Goal: Feedback & Contribution: Leave review/rating

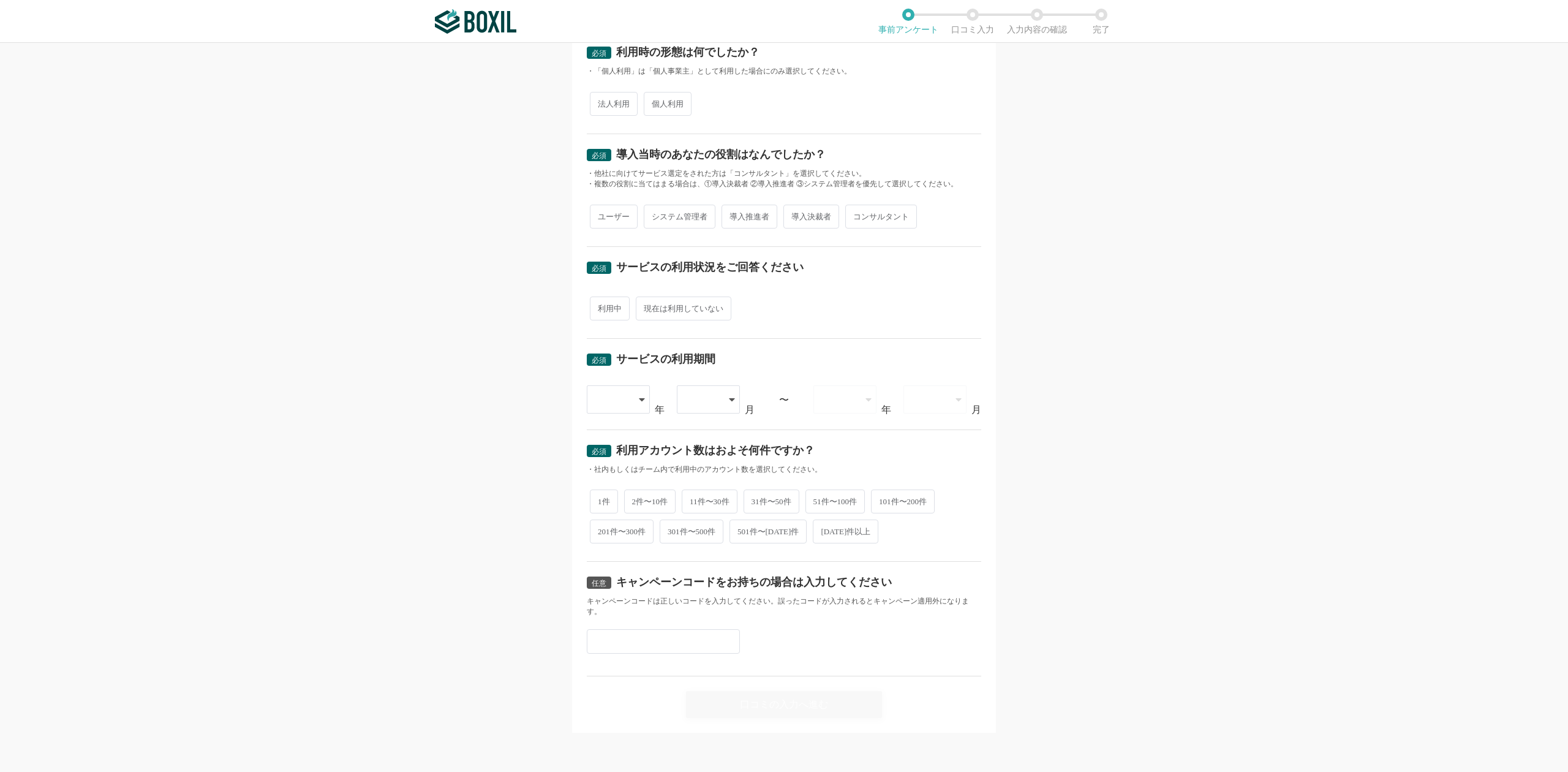
scroll to position [127, 0]
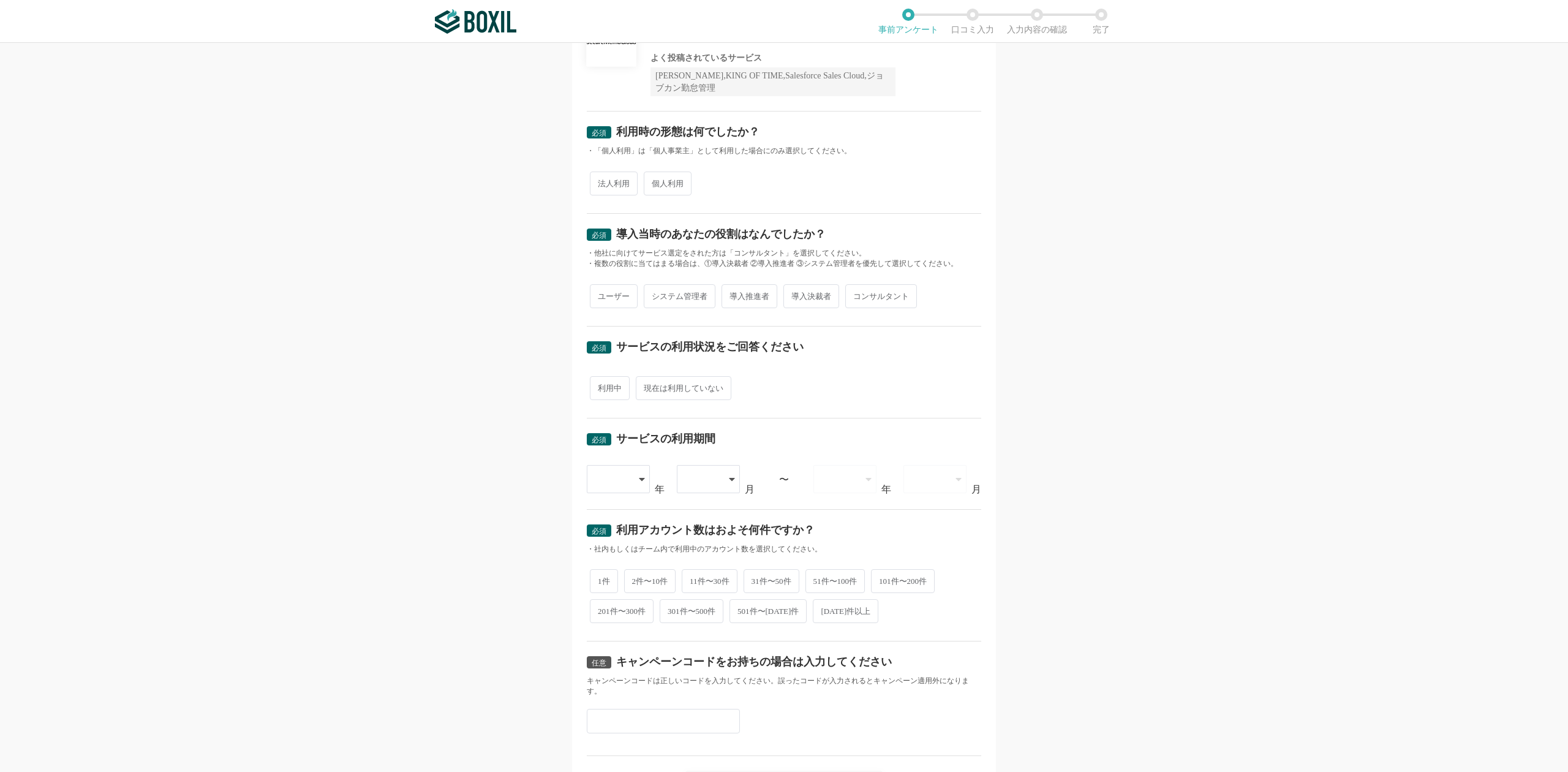
click at [518, 84] on div "必須 口コミを投稿するサービスを選択してください SecureMemoCloud SecureMemoCloud よく投稿されているサービス Sansan,K…" at bounding box center [784, 407] width 1568 height 729
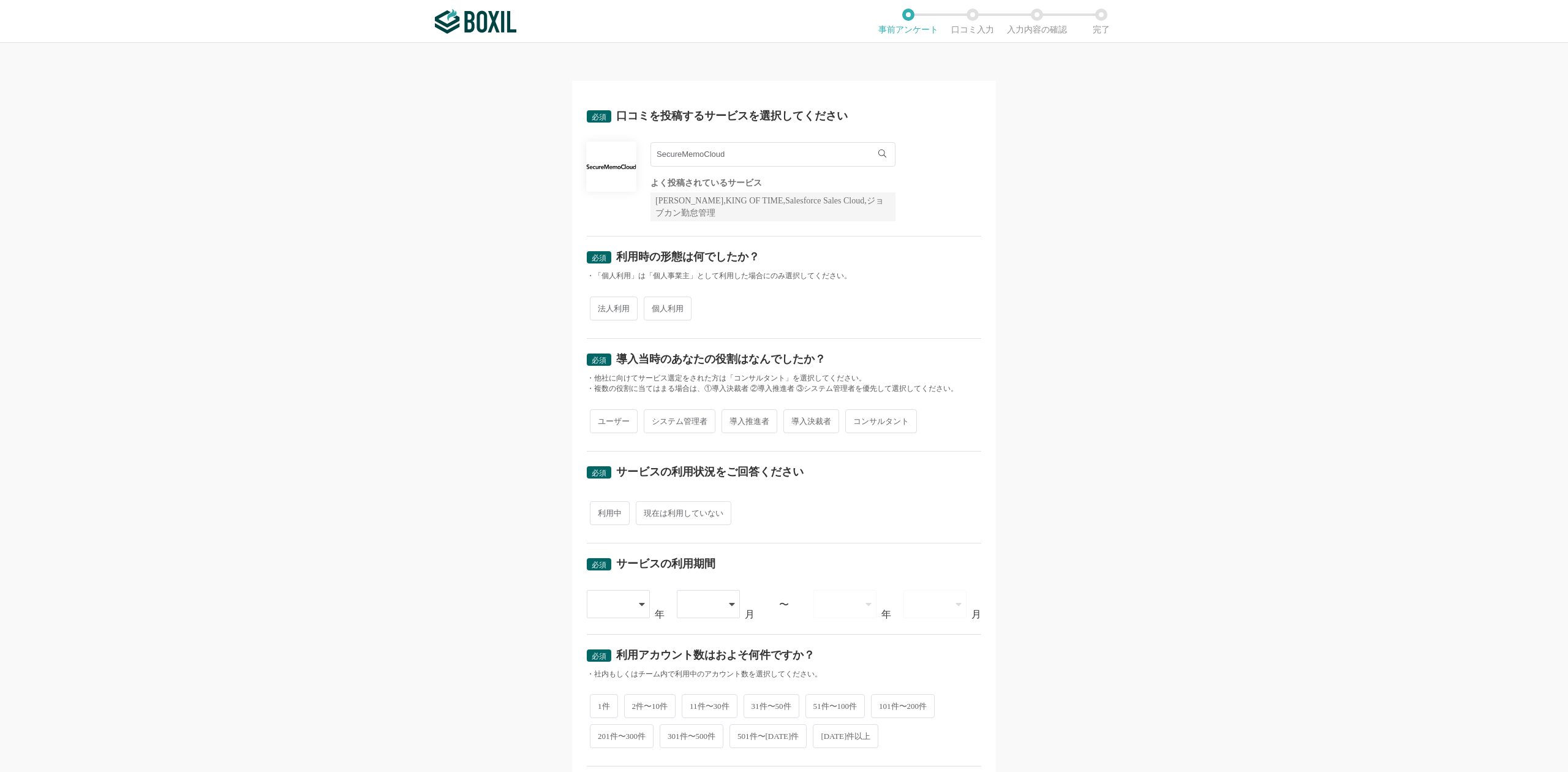
scroll to position [0, 0]
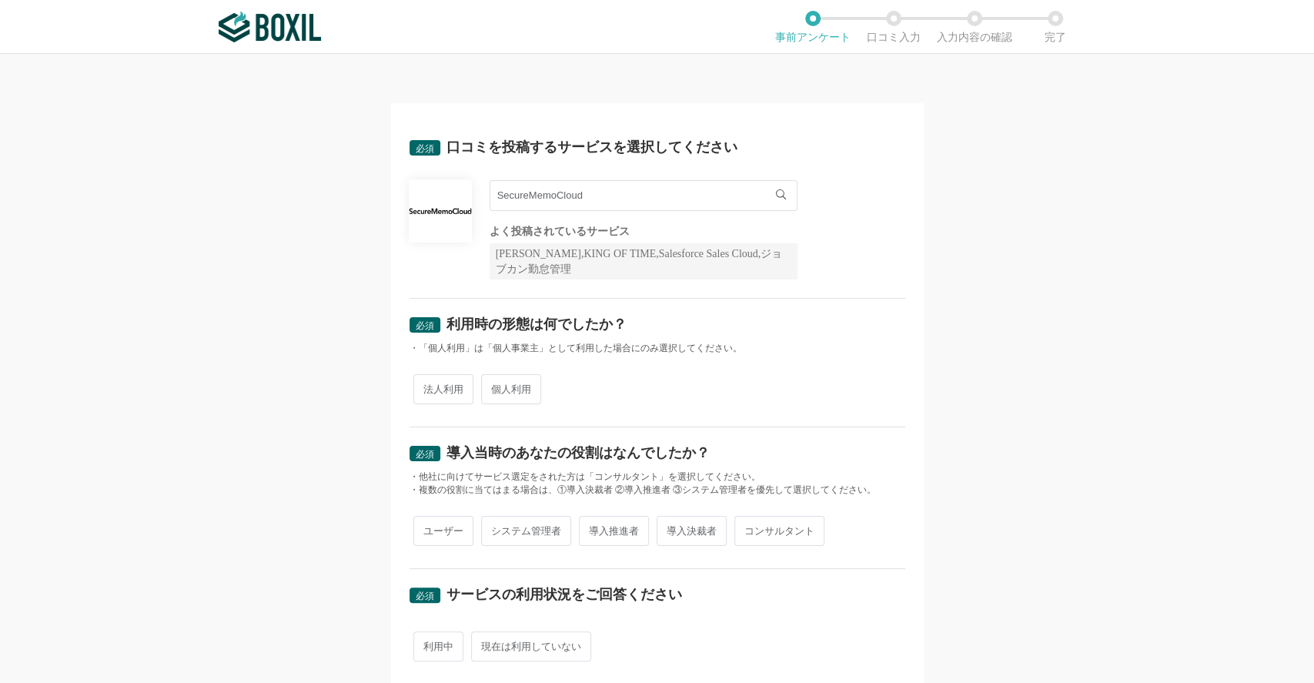
click at [432, 390] on span "法人利用" at bounding box center [443, 389] width 60 height 30
click at [427, 387] on input "法人利用" at bounding box center [422, 382] width 10 height 10
radio input "true"
click at [517, 533] on span "システム管理者" at bounding box center [526, 531] width 90 height 30
click at [495, 528] on input "システム管理者" at bounding box center [490, 523] width 10 height 10
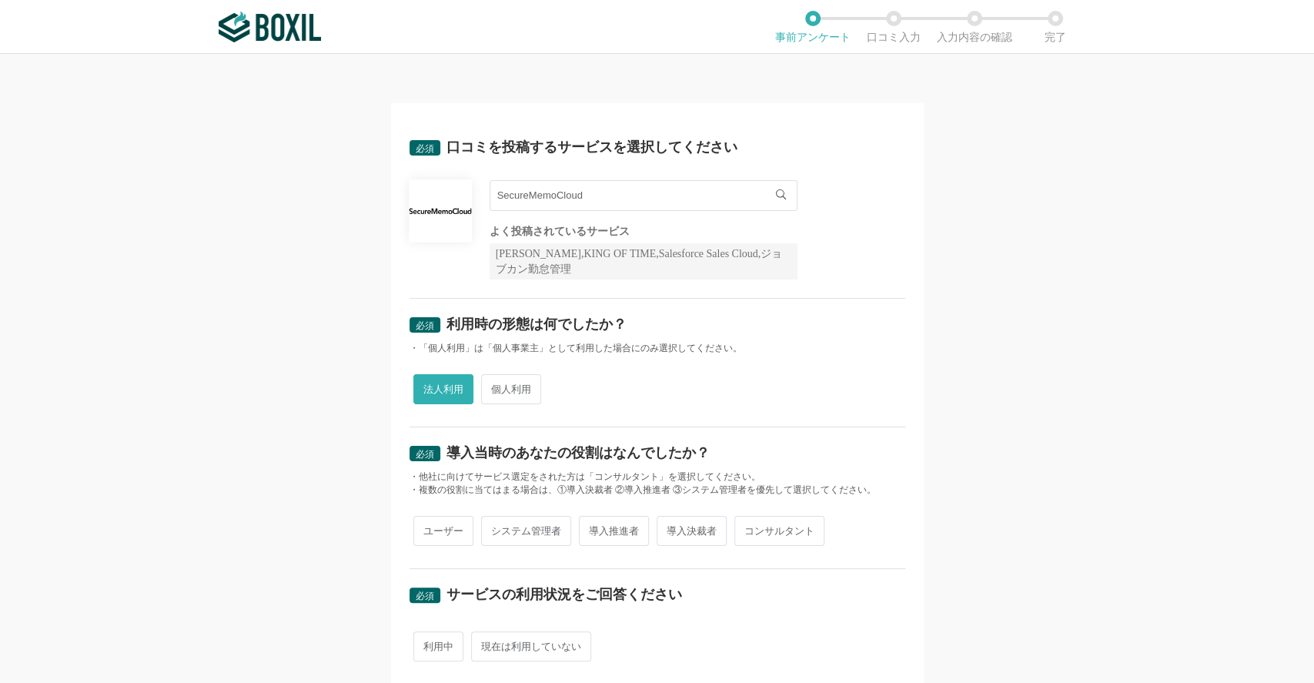
radio input "true"
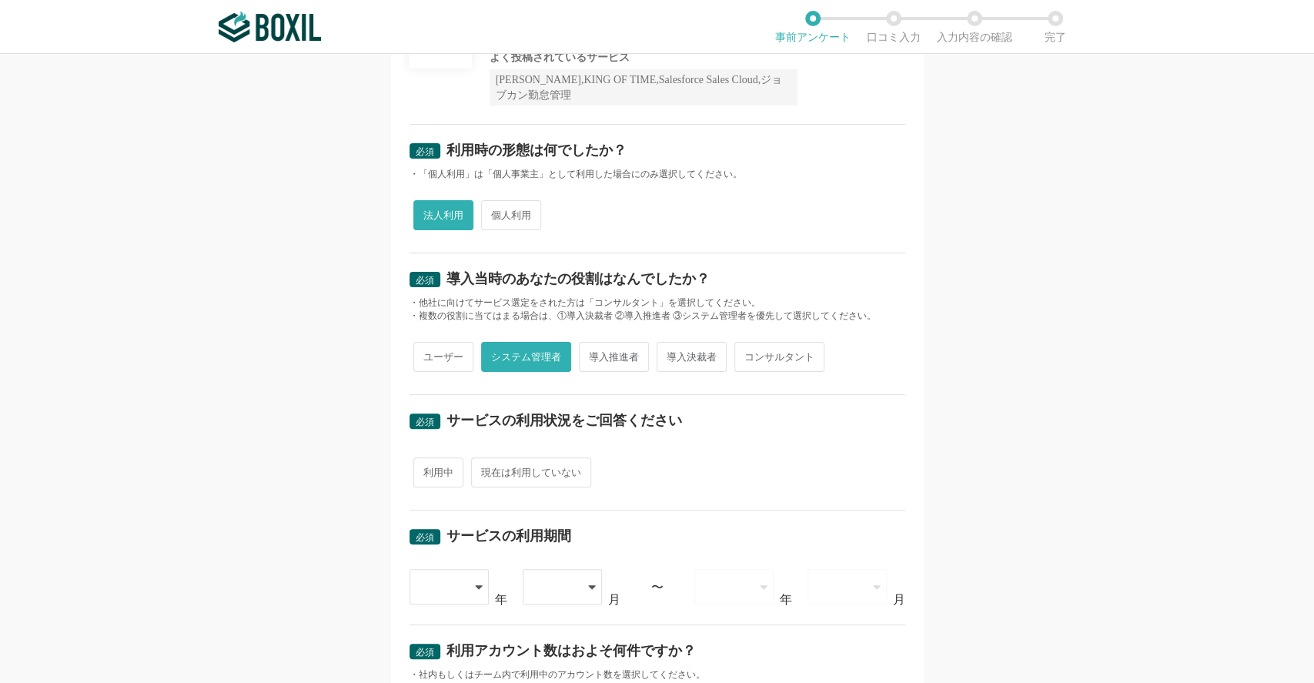
scroll to position [308, 0]
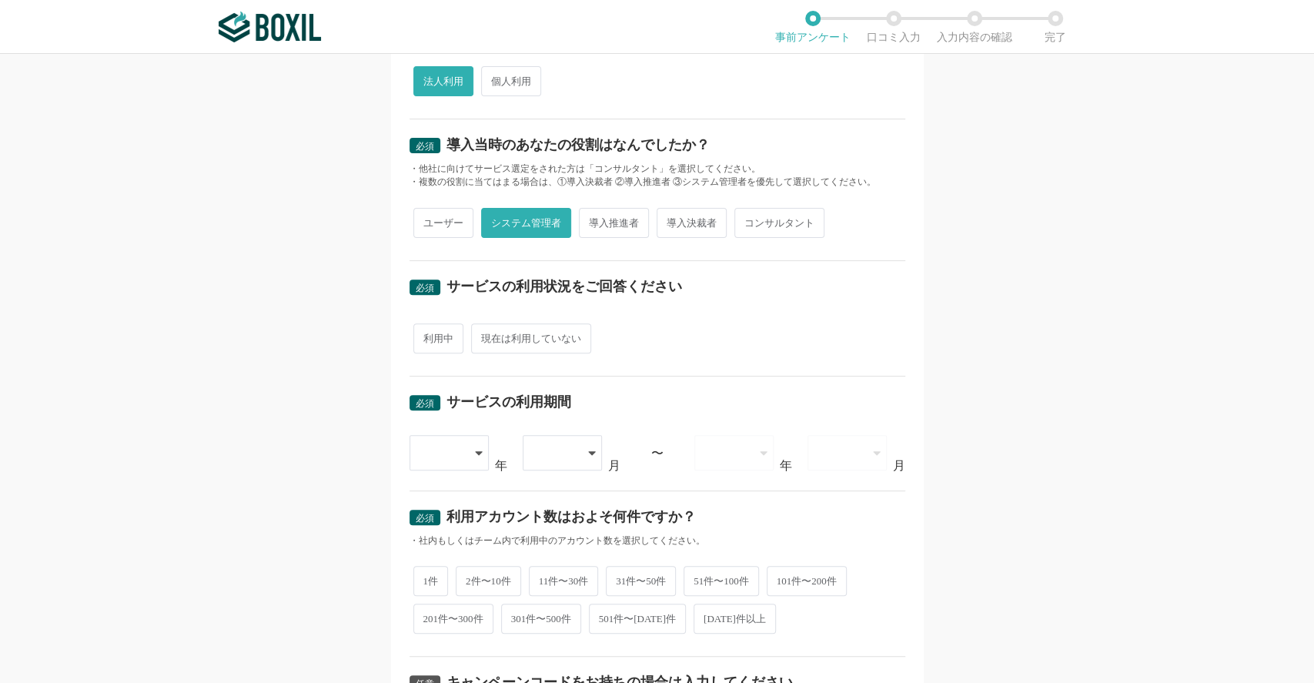
drag, startPoint x: 444, startPoint y: 339, endPoint x: 454, endPoint y: 405, distance: 67.1
click at [444, 340] on span "利用中" at bounding box center [438, 338] width 50 height 30
click at [427, 336] on input "利用中" at bounding box center [422, 331] width 10 height 10
radio input "true"
click at [466, 457] on div at bounding box center [450, 452] width 81 height 35
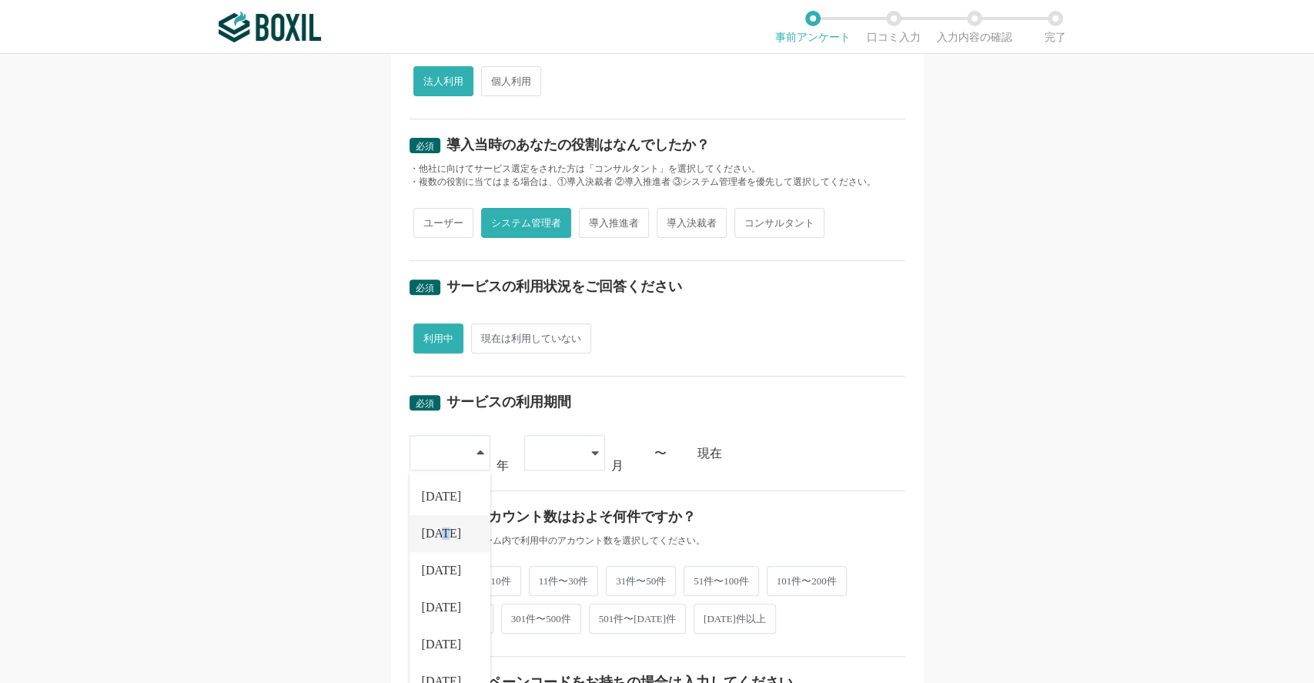
click at [435, 543] on li "[DATE]" at bounding box center [450, 533] width 81 height 37
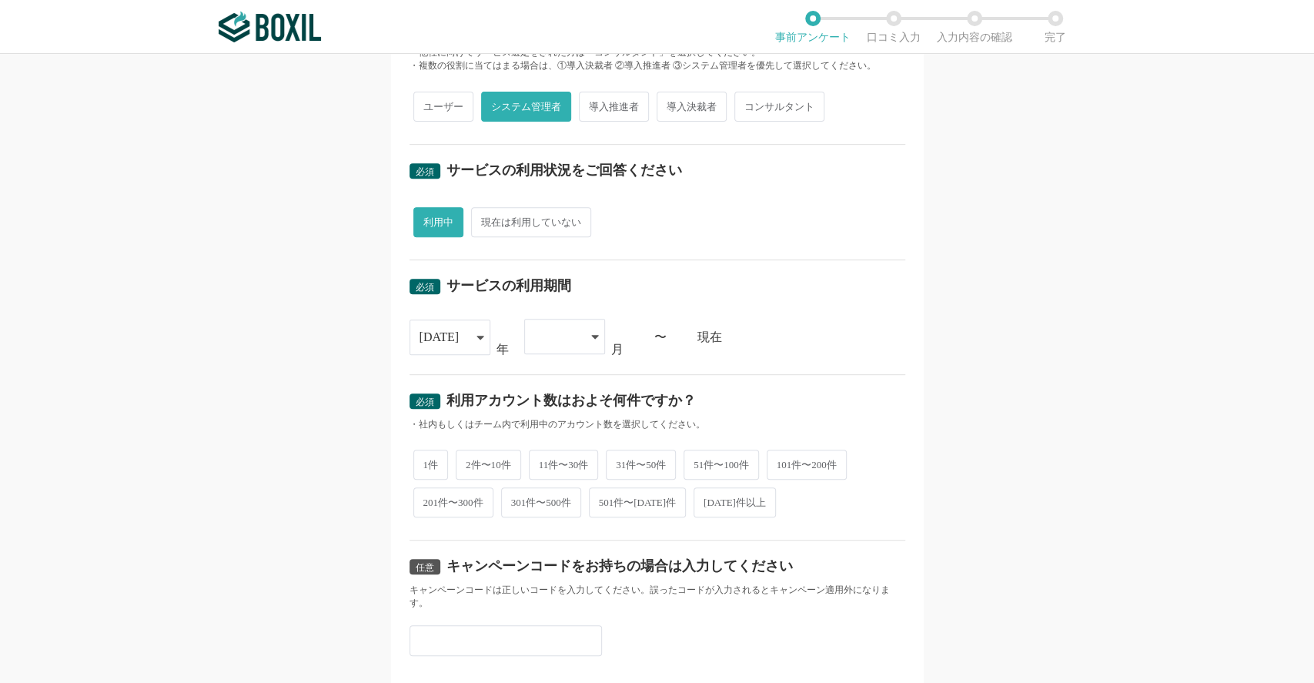
scroll to position [542, 0]
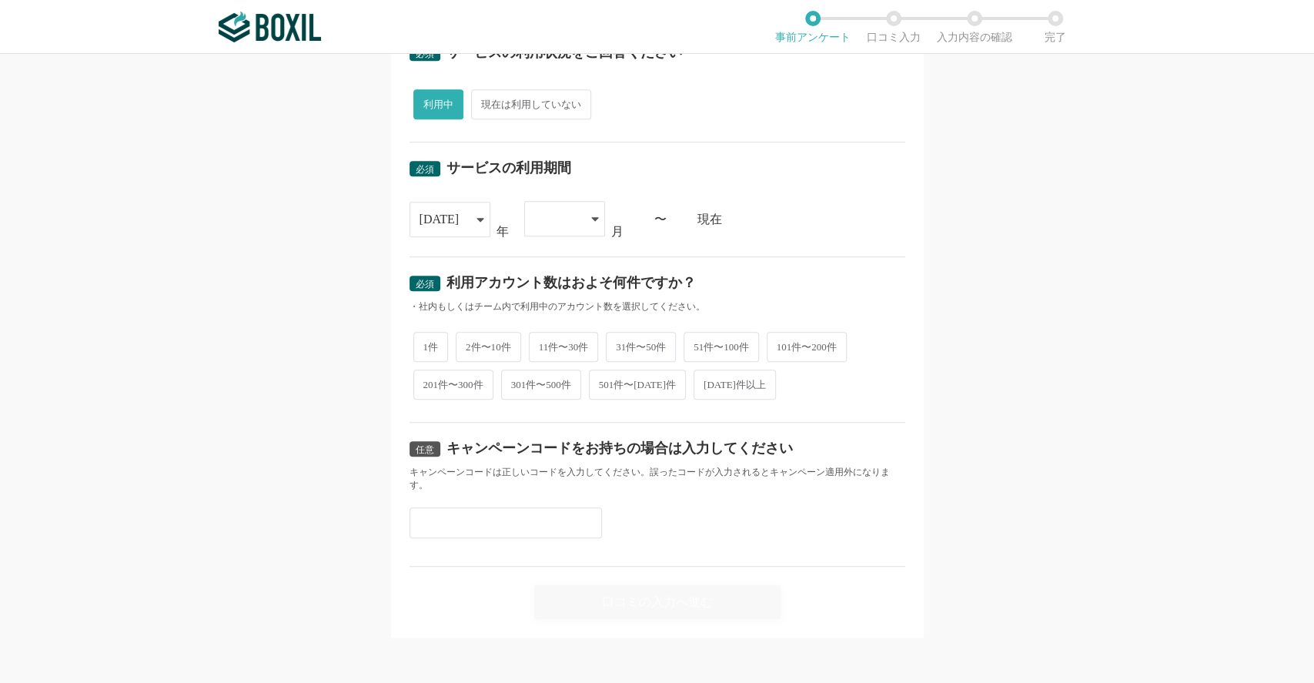
click at [554, 340] on span "11件〜30件" at bounding box center [564, 347] width 70 height 30
click at [543, 340] on input "11件〜30件" at bounding box center [538, 339] width 10 height 10
radio input "true"
click at [743, 487] on div "キャンペーンコードは正しいコードを入力してください。誤ったコードが入力されるとキャンペーン適用外になります。" at bounding box center [658, 479] width 496 height 26
click at [510, 508] on input "text" at bounding box center [506, 522] width 193 height 31
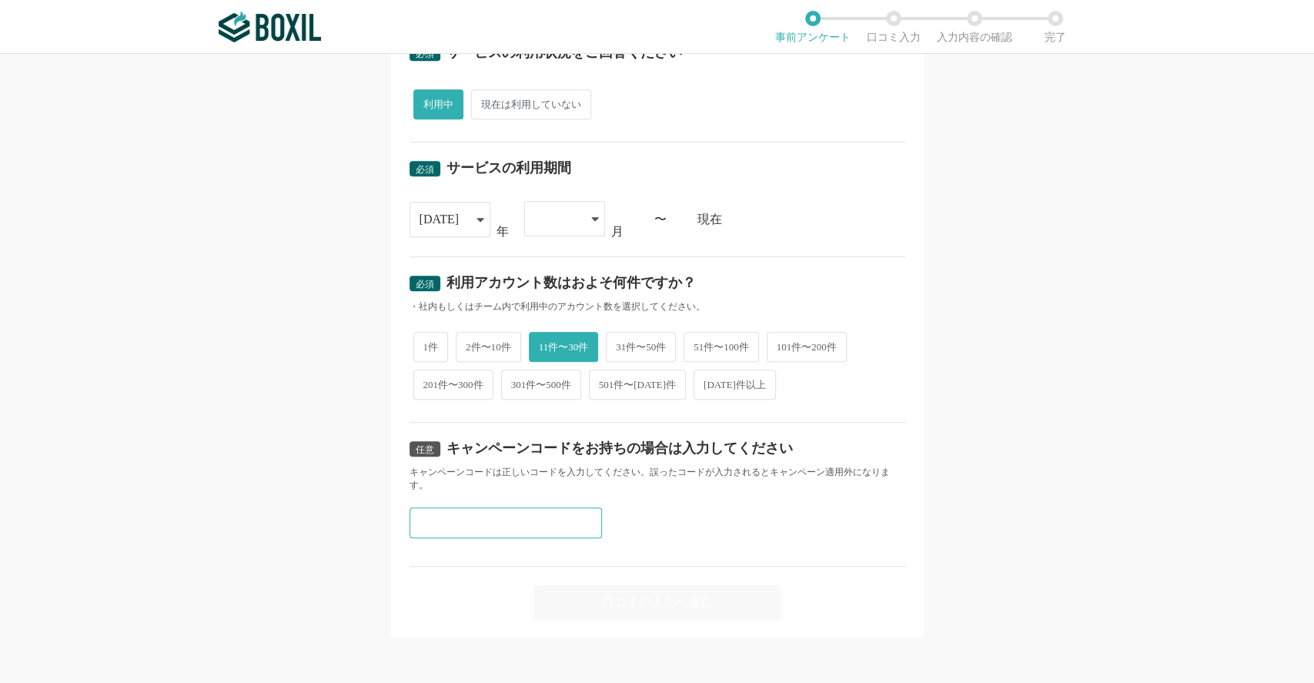
drag, startPoint x: 524, startPoint y: 519, endPoint x: 544, endPoint y: 515, distance: 20.4
click at [531, 517] on input "text" at bounding box center [506, 522] width 193 height 31
click at [657, 496] on div "任意 キャンペーンコードをお持ちの場合は入力してください キャンペーンコードは正しいコードを入力してください。誤ったコードが入力されるとキャンペーン適用外にな…" at bounding box center [658, 495] width 496 height 144
click at [645, 573] on div "口コミの入力へ進む" at bounding box center [658, 593] width 496 height 52
click at [641, 591] on div "口コミの入力へ進む" at bounding box center [658, 593] width 496 height 52
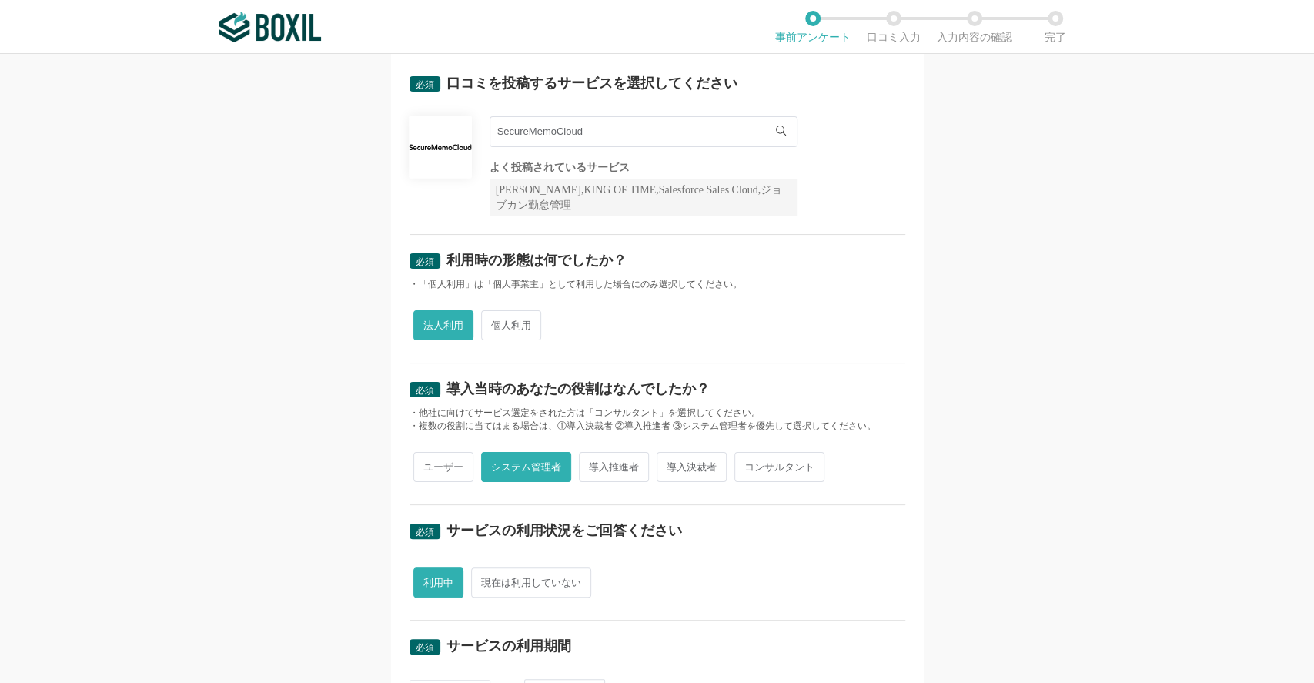
scroll to position [0, 0]
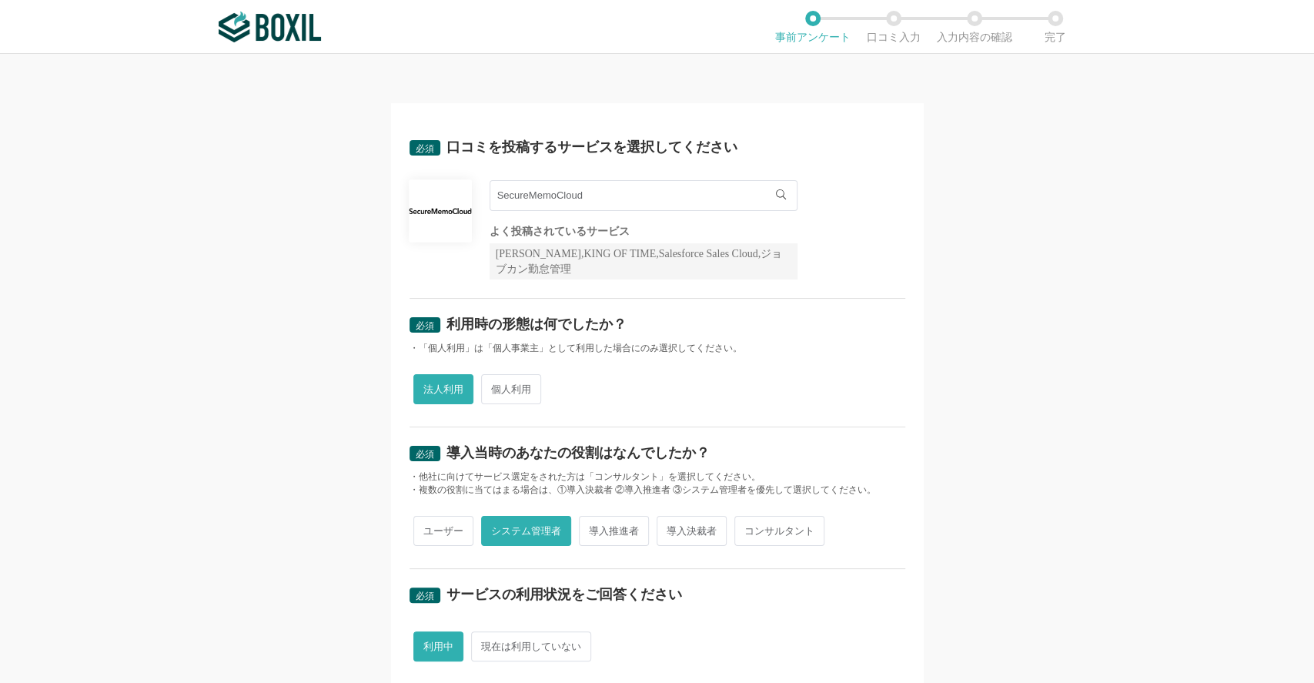
click at [608, 524] on span "導入推進者" at bounding box center [614, 531] width 70 height 30
click at [593, 524] on input "導入推進者" at bounding box center [588, 523] width 10 height 10
radio input "true"
radio input "false"
click at [666, 229] on div "よく投稿されているサービス" at bounding box center [644, 231] width 308 height 11
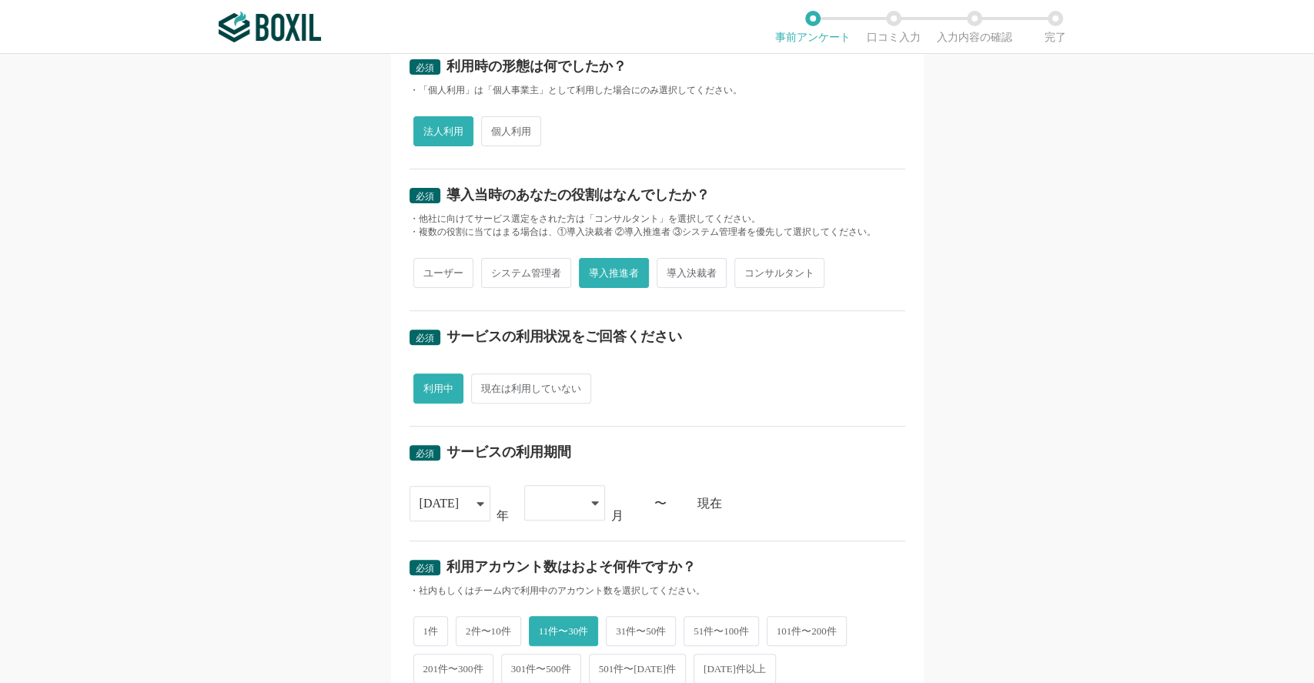
scroll to position [410, 0]
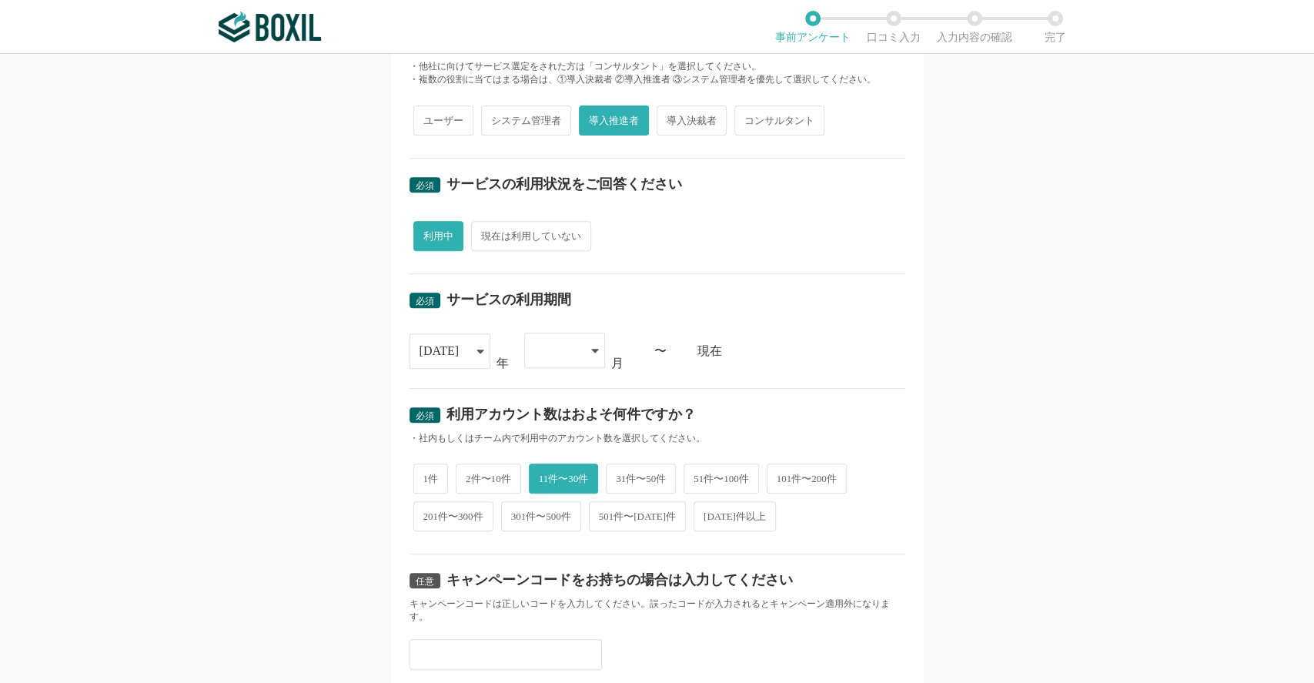
click at [591, 354] on icon at bounding box center [595, 350] width 8 height 12
click at [564, 413] on li "02" at bounding box center [564, 431] width 81 height 37
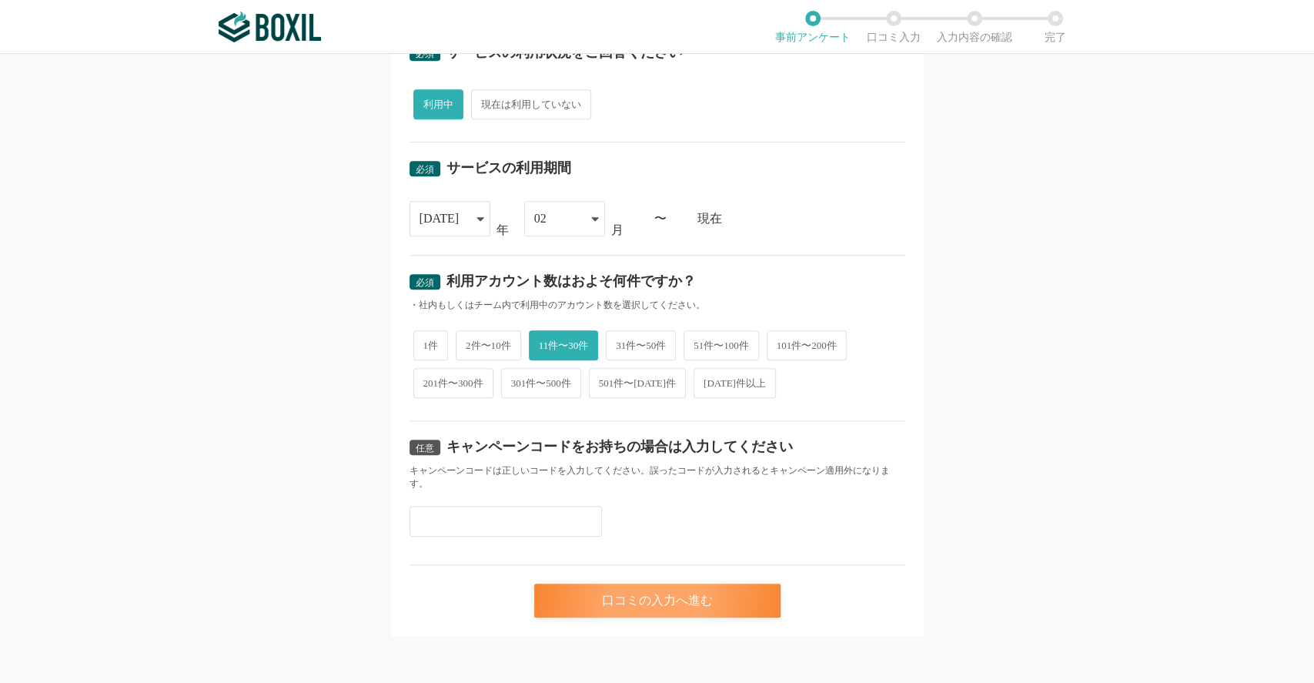
click at [673, 588] on div "口コミの入力へ進む" at bounding box center [657, 601] width 246 height 34
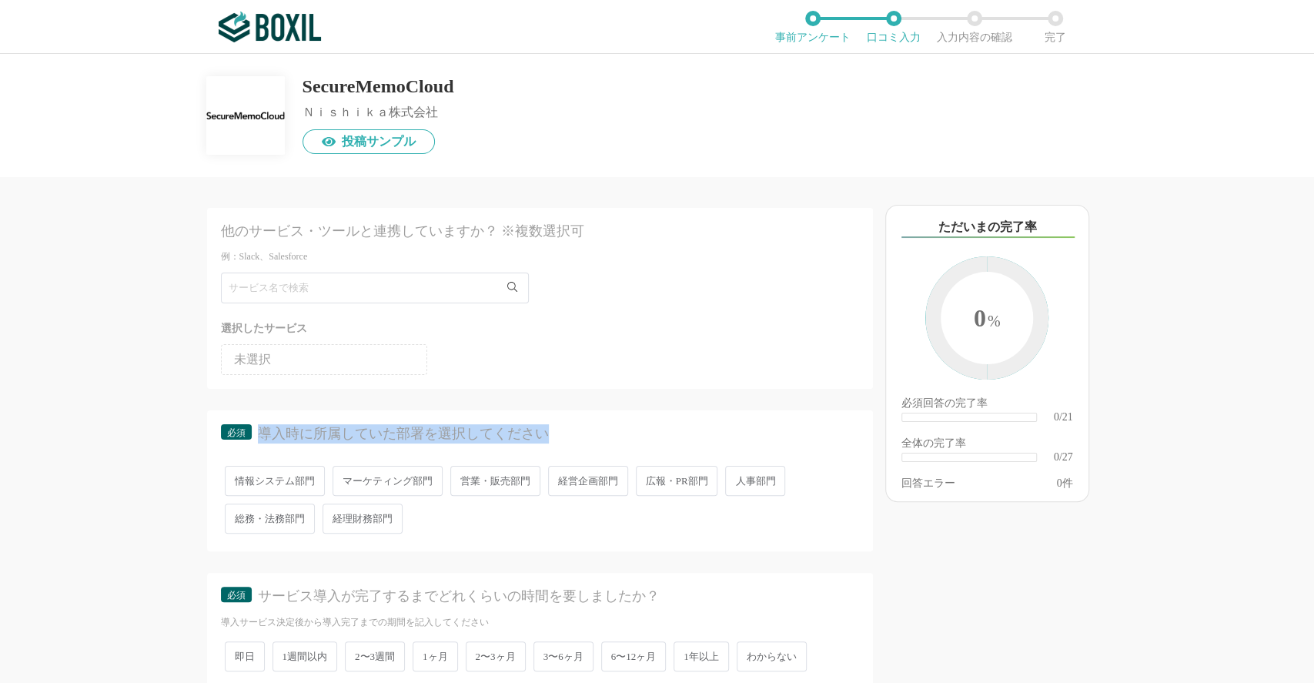
drag, startPoint x: 548, startPoint y: 435, endPoint x: 260, endPoint y: 427, distance: 288.1
click at [260, 427] on div "導入時に所属していた部署を選択してください" at bounding box center [545, 433] width 574 height 19
copy div "導入時に所属していた部署を選択してください"
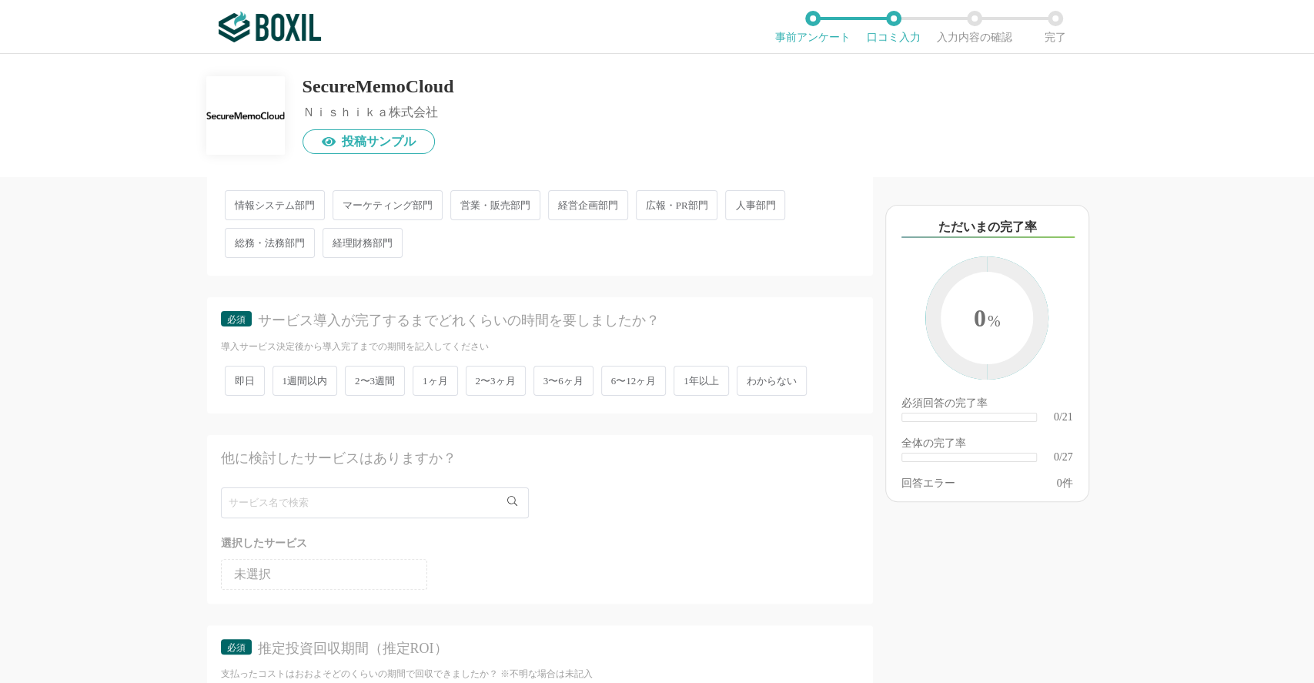
scroll to position [308, 0]
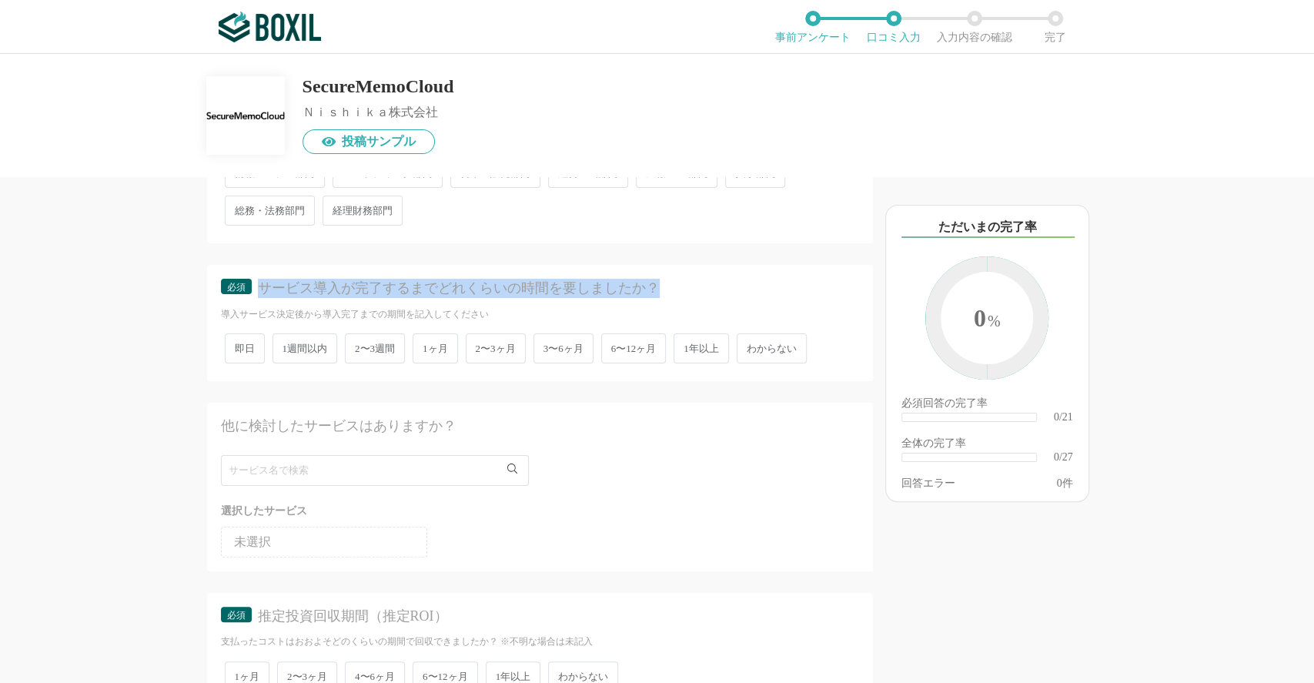
drag, startPoint x: 661, startPoint y: 293, endPoint x: 262, endPoint y: 282, distance: 399.0
click at [262, 282] on div "サービス導入が完了するまでどれくらいの時間を要しましたか？" at bounding box center [545, 288] width 574 height 19
copy div "サービス導入が完了するまでどれくらいの時間を要しましたか？"
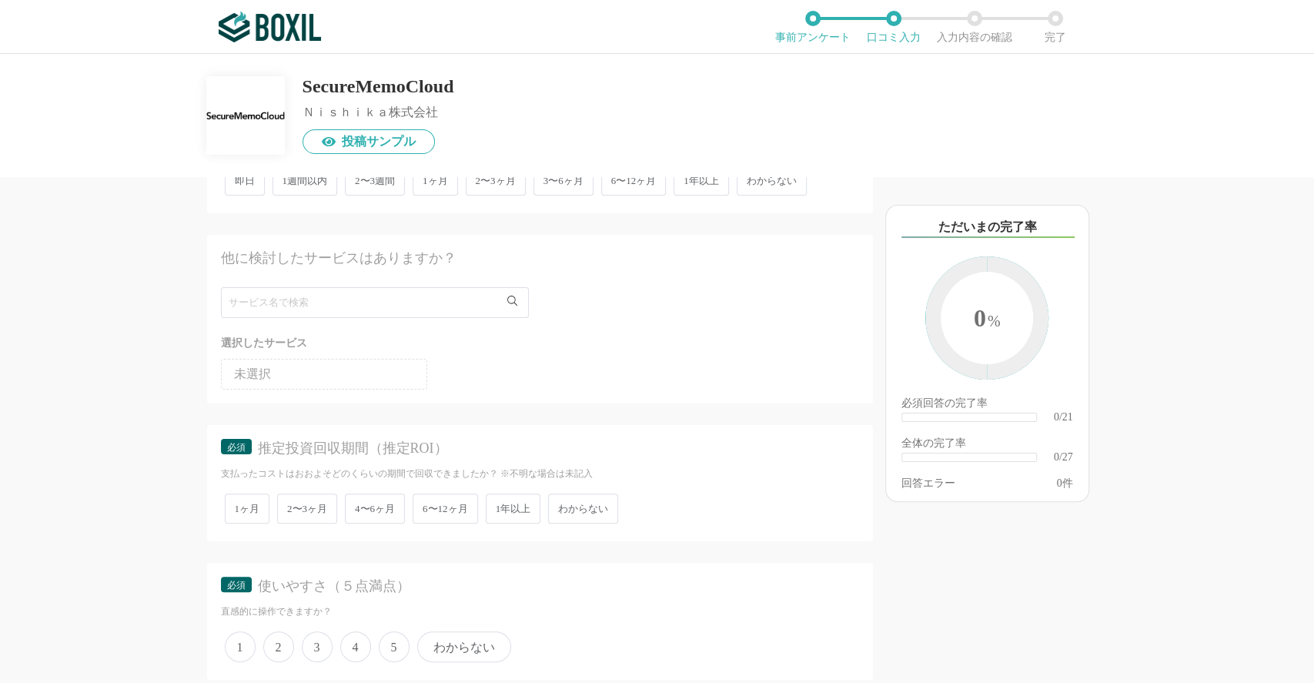
scroll to position [513, 0]
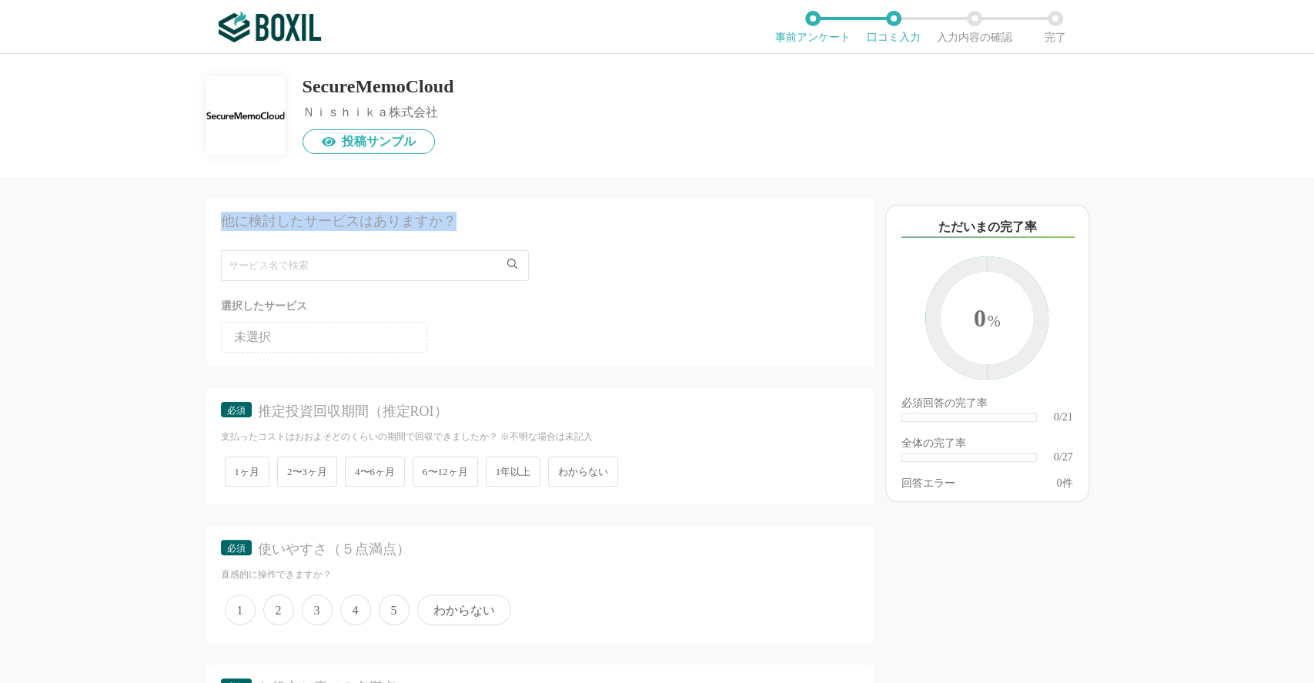
drag, startPoint x: 457, startPoint y: 219, endPoint x: 222, endPoint y: 219, distance: 234.9
click at [222, 219] on div "他に検討したサービスはありますか？" at bounding box center [508, 221] width 574 height 19
copy div "他に検討したサービスはありますか？"
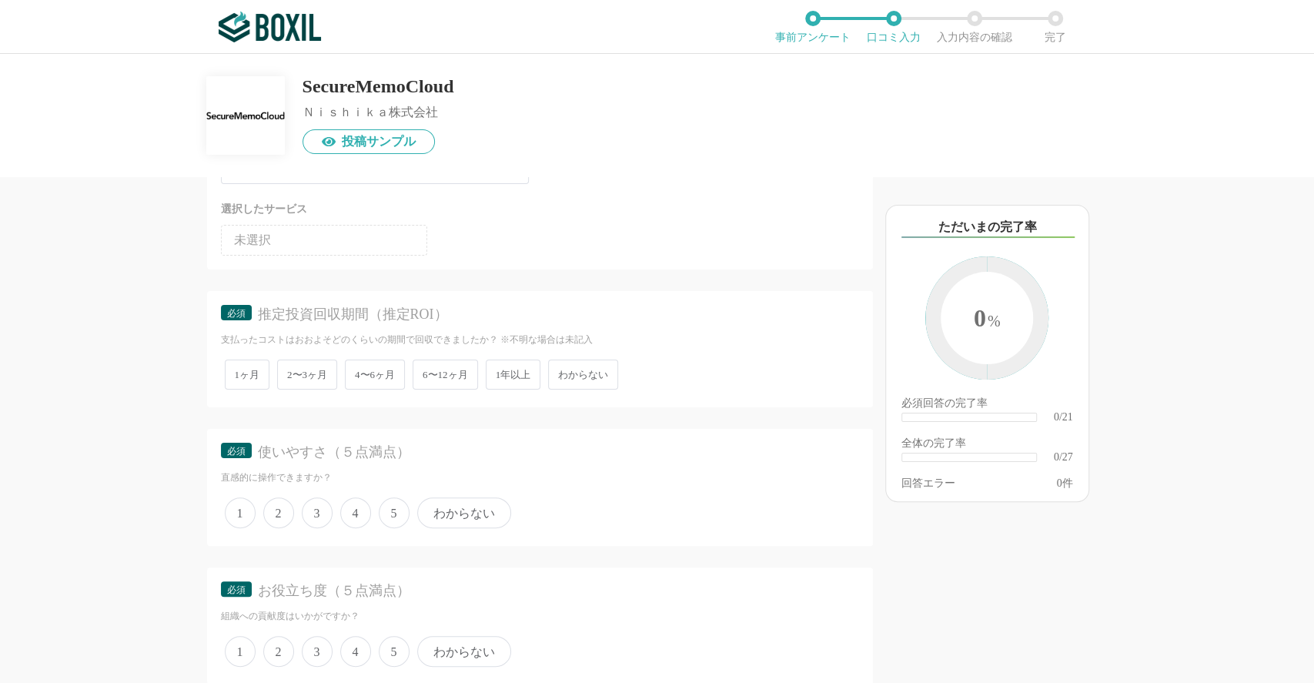
scroll to position [718, 0]
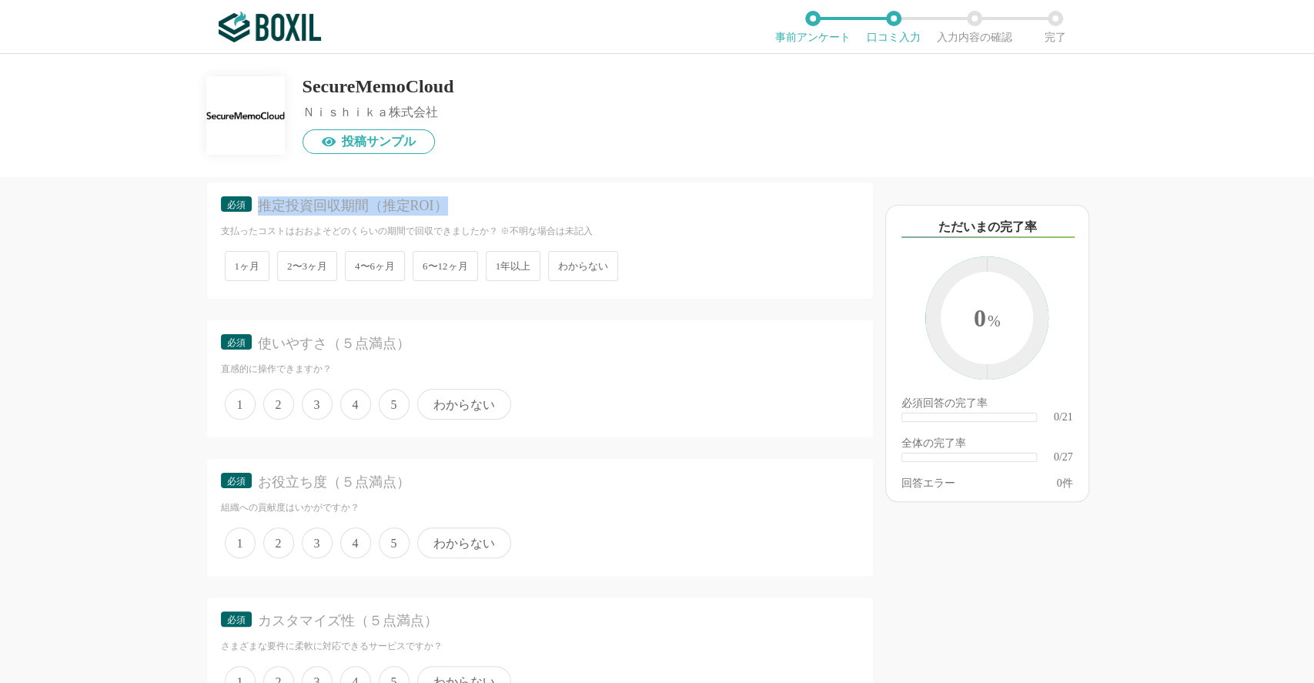
drag, startPoint x: 449, startPoint y: 204, endPoint x: 259, endPoint y: 201, distance: 190.2
click at [259, 201] on div "推定投資回収期間（推定ROI）" at bounding box center [545, 205] width 574 height 19
copy div "推定投資回収期間（推定ROI）"
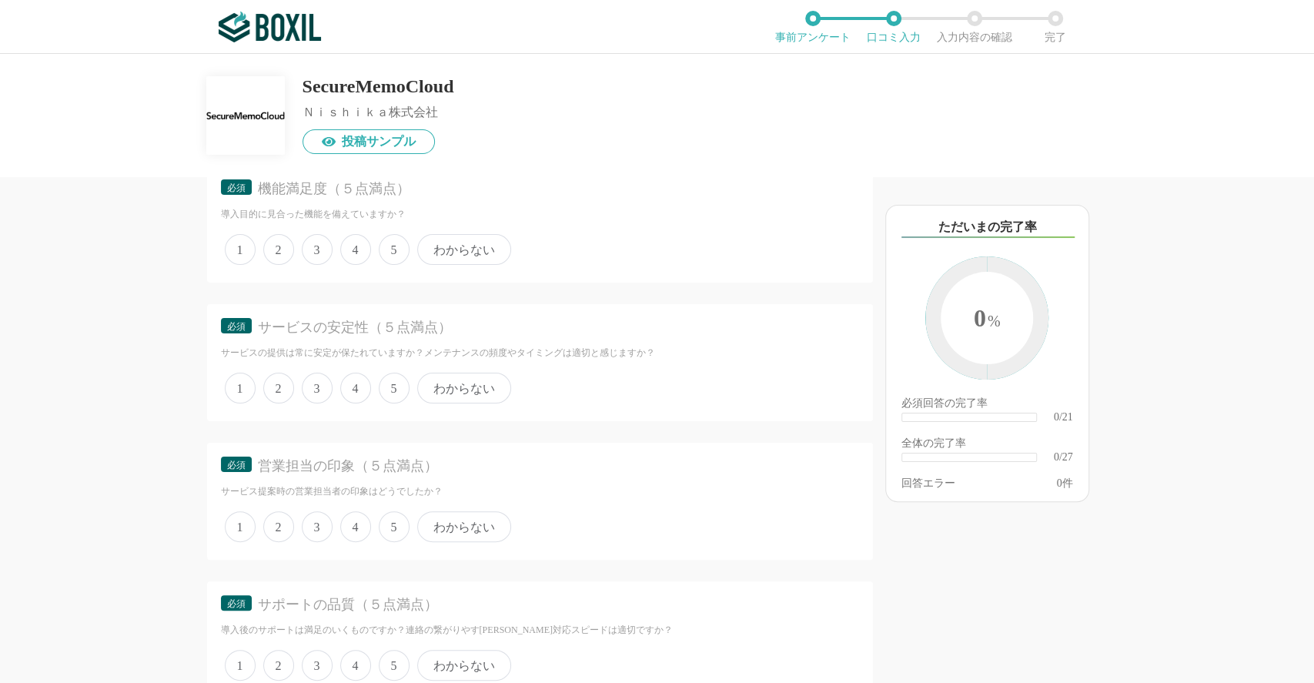
scroll to position [1334, 0]
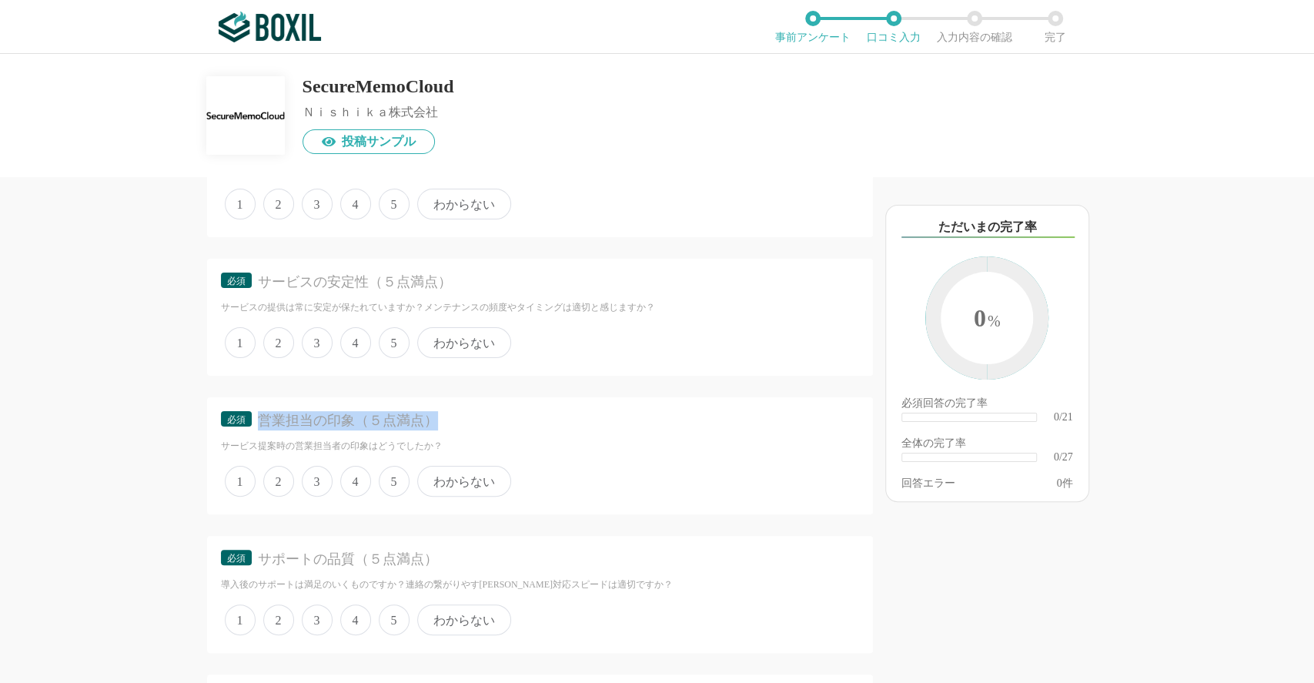
drag, startPoint x: 444, startPoint y: 416, endPoint x: 248, endPoint y: 430, distance: 196.1
click at [248, 430] on div "必須 営業担当の印象（５点満点）" at bounding box center [540, 425] width 638 height 28
copy div "必須 営業担当の印象（５点満点）"
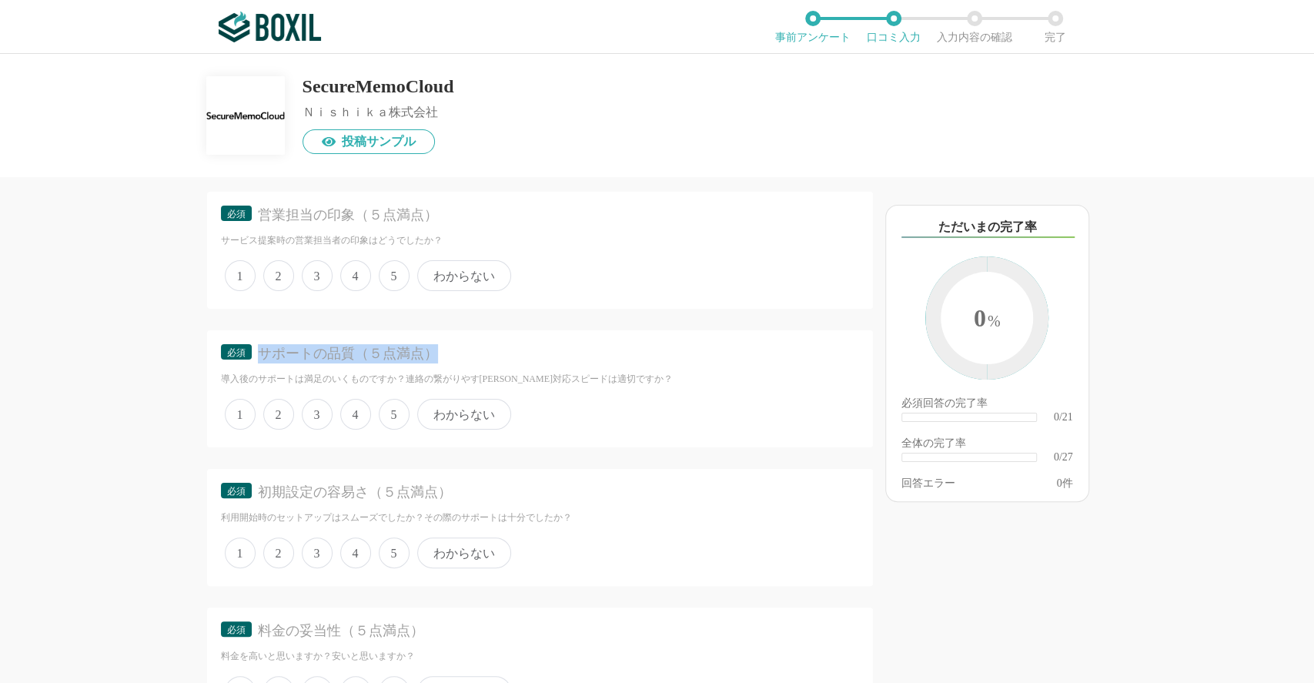
drag, startPoint x: 475, startPoint y: 355, endPoint x: 259, endPoint y: 354, distance: 216.4
click at [259, 354] on div "サポートの品質（５点満点）" at bounding box center [545, 353] width 574 height 19
copy div "サポートの品質（５点満点）"
drag, startPoint x: 462, startPoint y: 480, endPoint x: 258, endPoint y: 484, distance: 204.1
click at [258, 484] on div "初期設定の容易さ（５点満点）" at bounding box center [545, 492] width 574 height 19
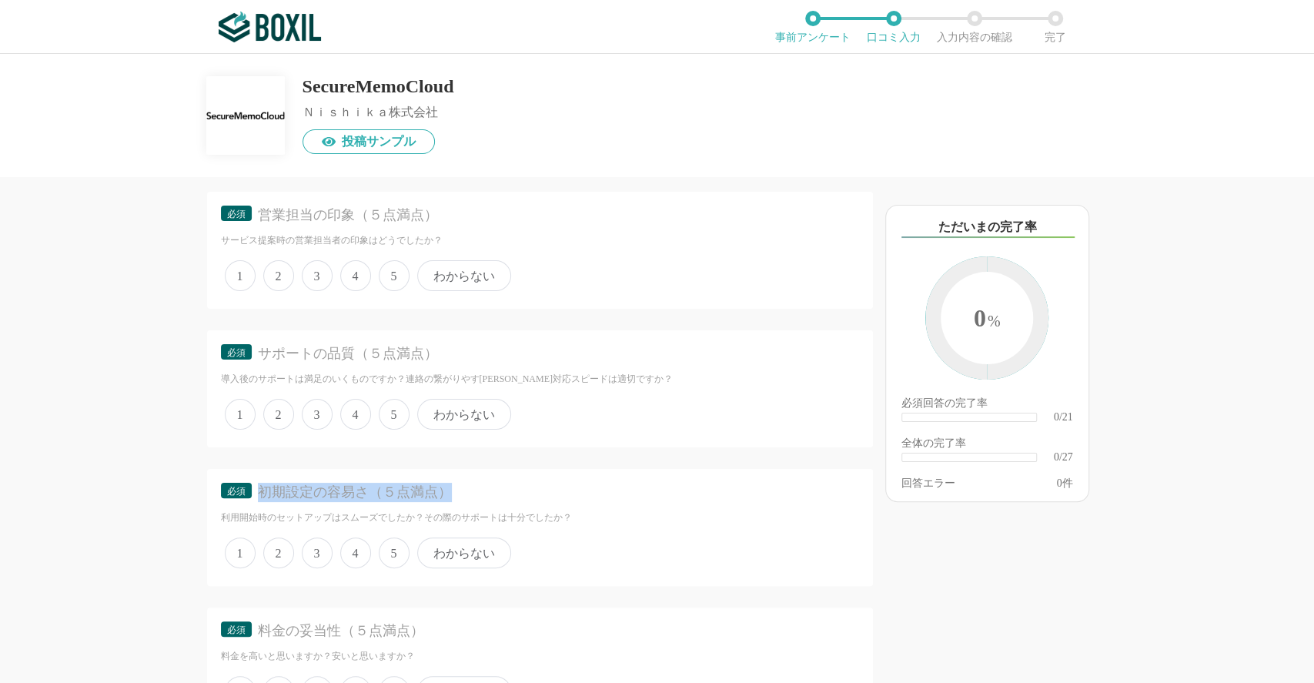
copy div "初期設定の容易さ（５点満点）"
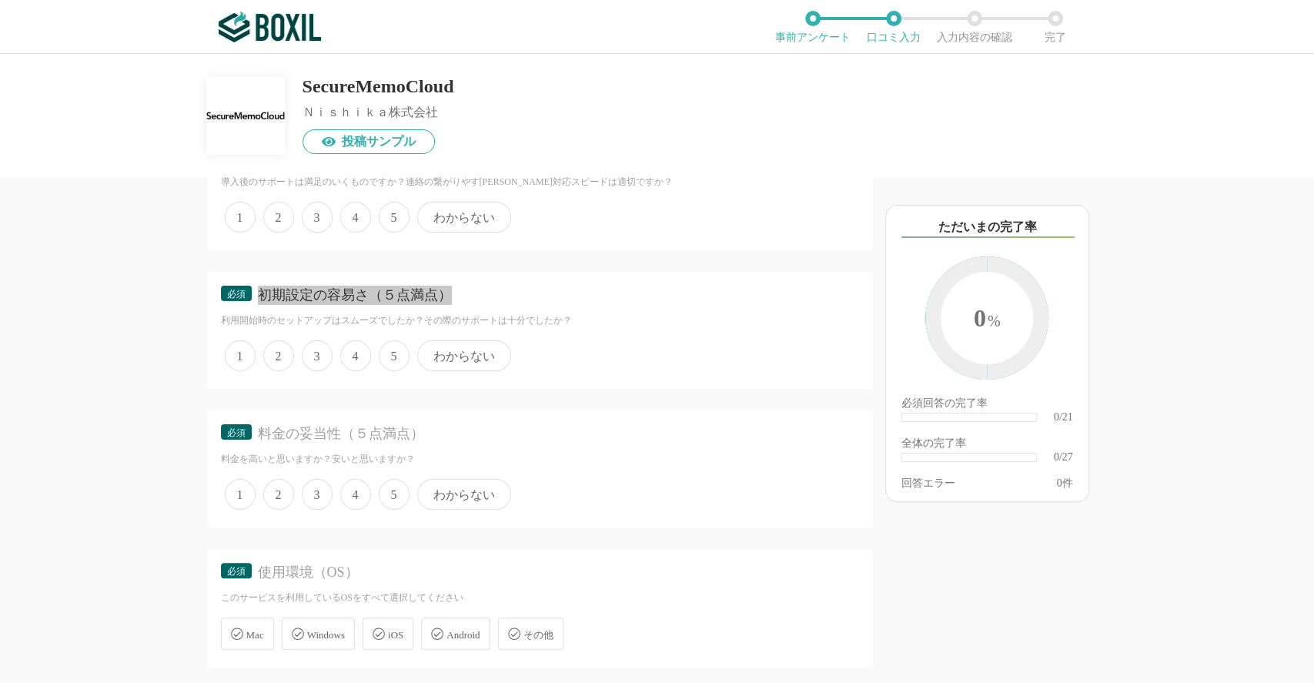
scroll to position [1848, 0]
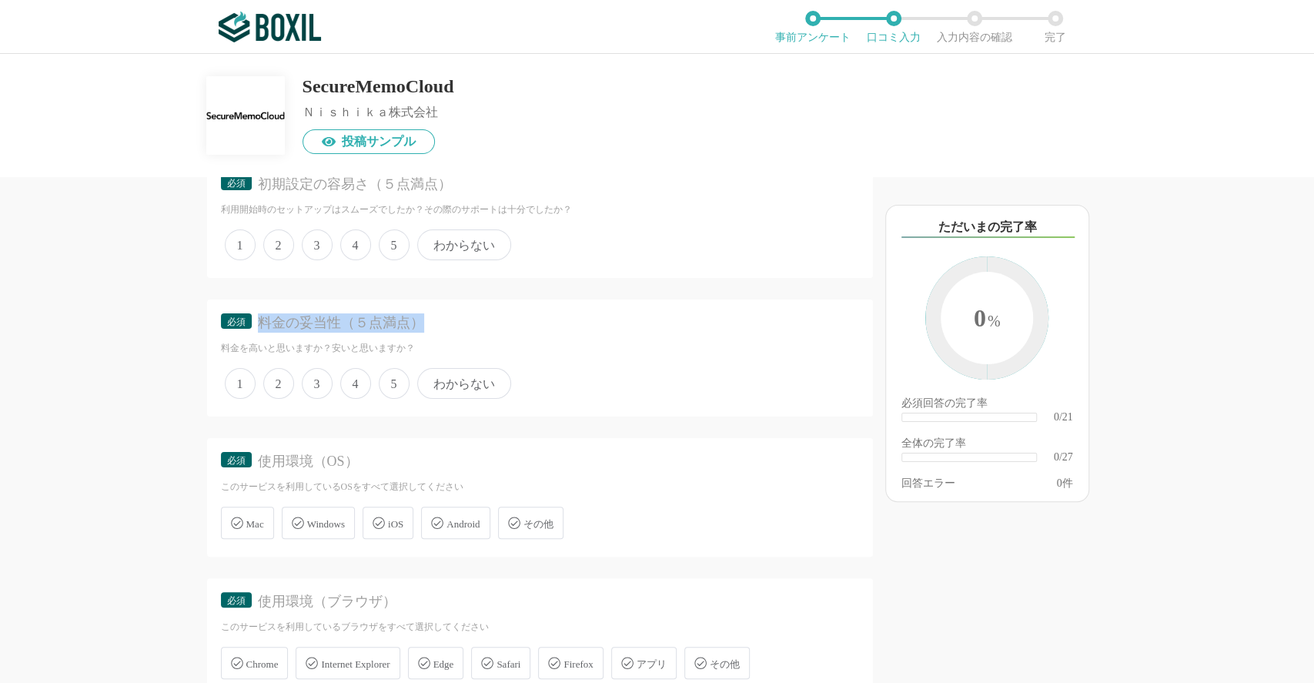
drag, startPoint x: 427, startPoint y: 316, endPoint x: 259, endPoint y: 328, distance: 167.5
click at [259, 328] on div "必須 料金の妥当性（５点満点）" at bounding box center [540, 327] width 638 height 28
copy div "料金の妥当性（５点満点）"
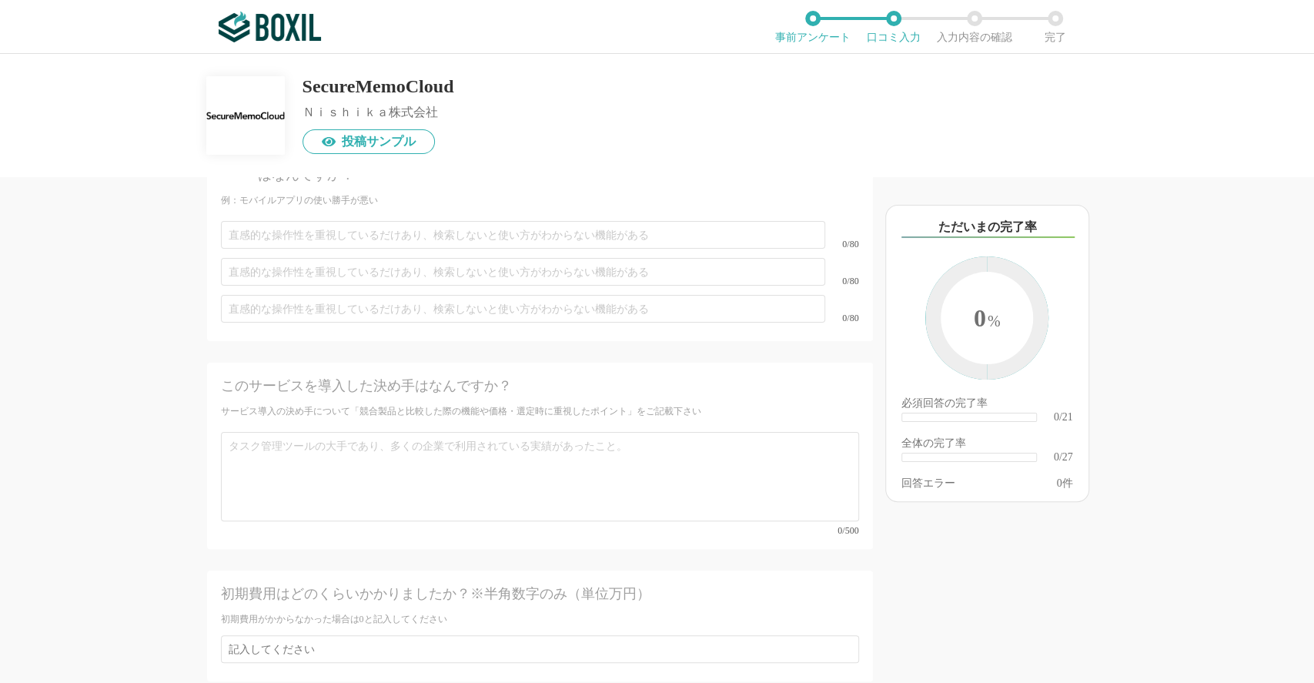
scroll to position [3328, 0]
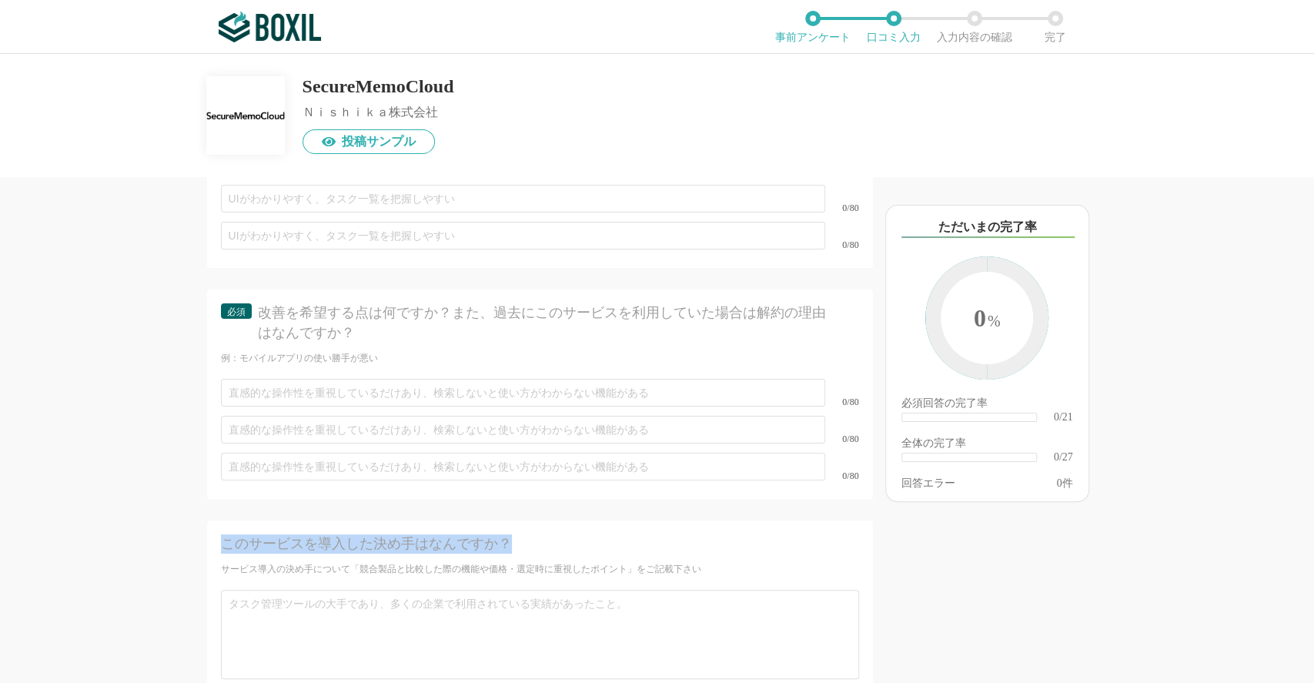
drag, startPoint x: 532, startPoint y: 514, endPoint x: 224, endPoint y: 522, distance: 308.1
copy div "このサービスを導入した決め手はなんですか？"
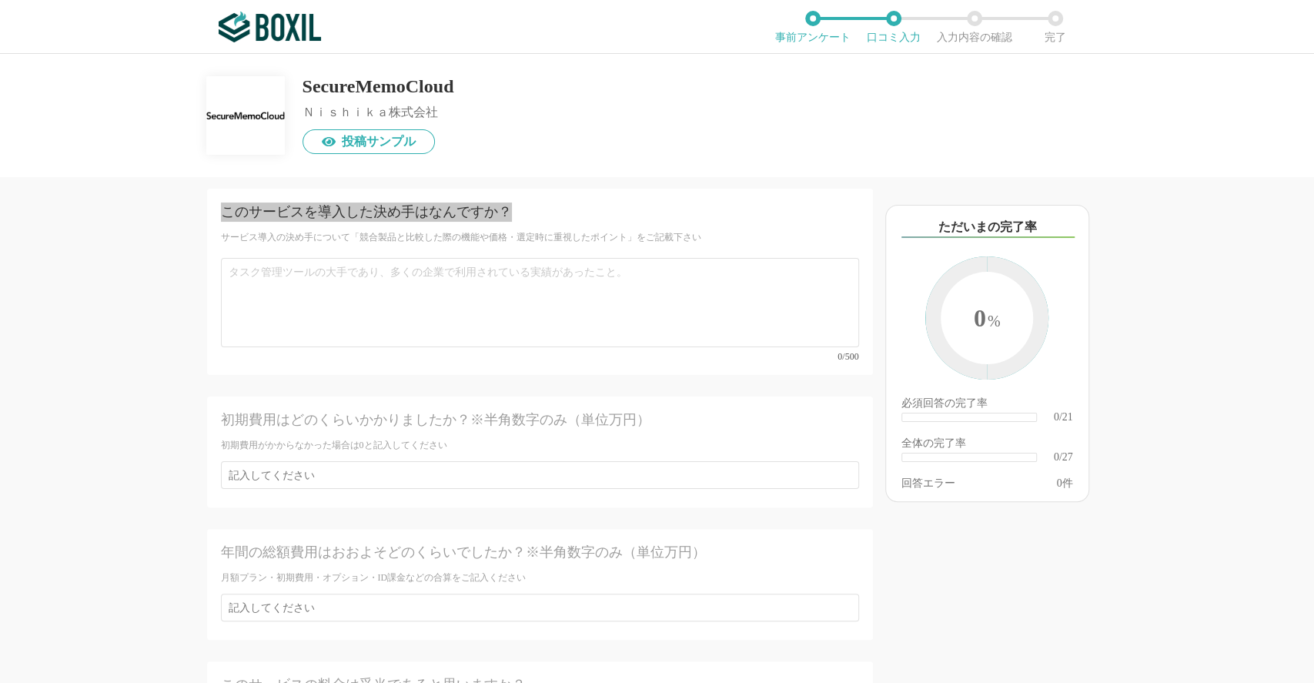
scroll to position [3739, 0]
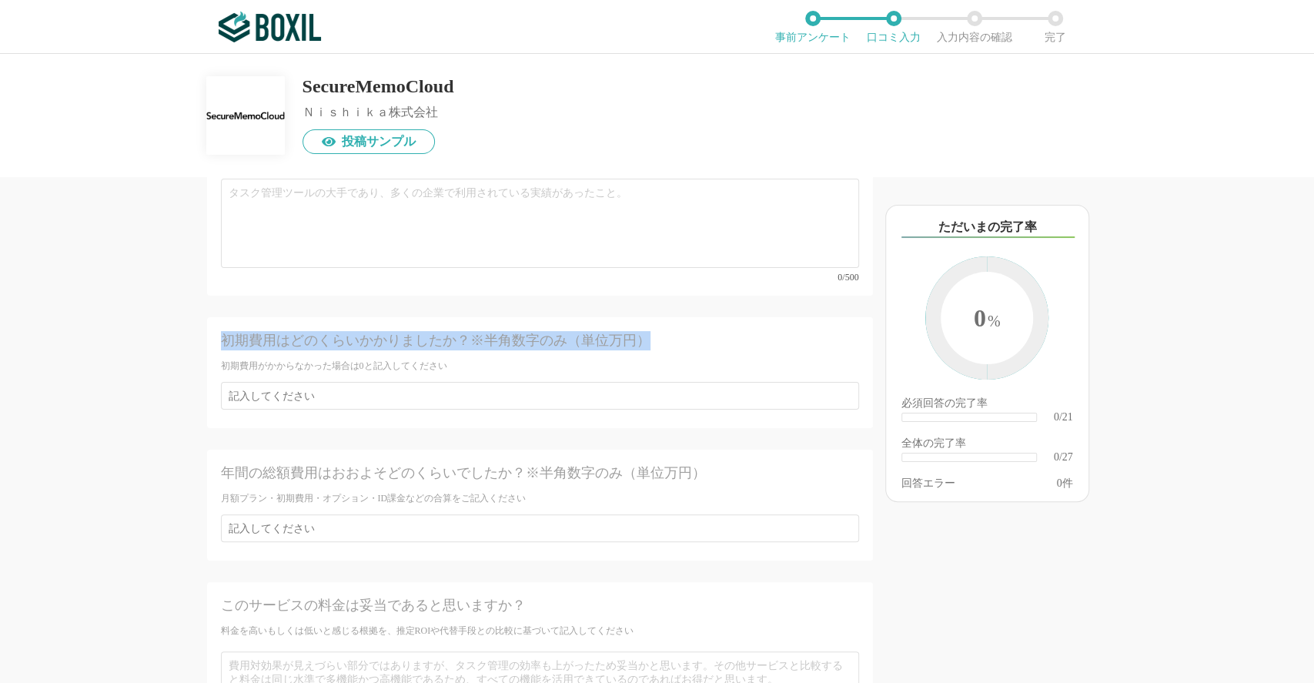
drag, startPoint x: 652, startPoint y: 306, endPoint x: 222, endPoint y: 308, distance: 430.4
click at [222, 331] on div "初期費用はどのくらいかかりましたか？※半角数字のみ（単位万円）" at bounding box center [508, 340] width 574 height 19
copy div "初期費用はどのくらいかかりましたか？※半角数字のみ（単位万円）"
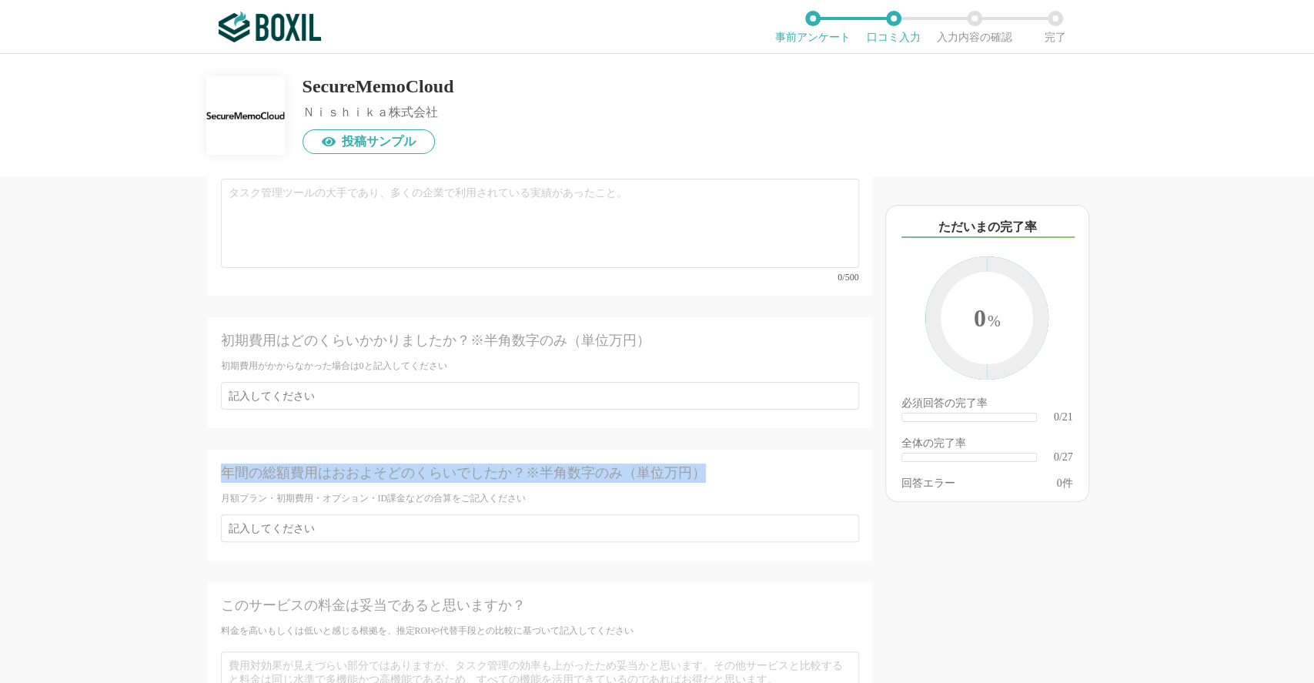
drag, startPoint x: 710, startPoint y: 431, endPoint x: 221, endPoint y: 419, distance: 489.1
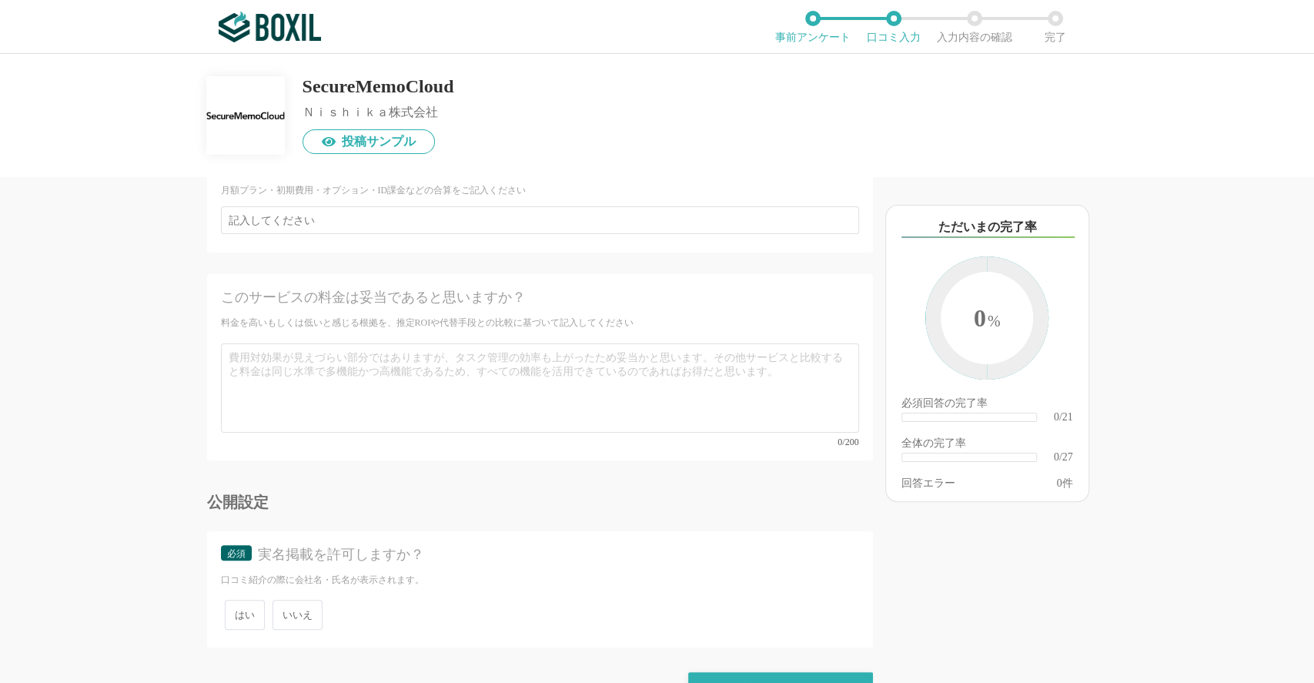
scroll to position [3944, 0]
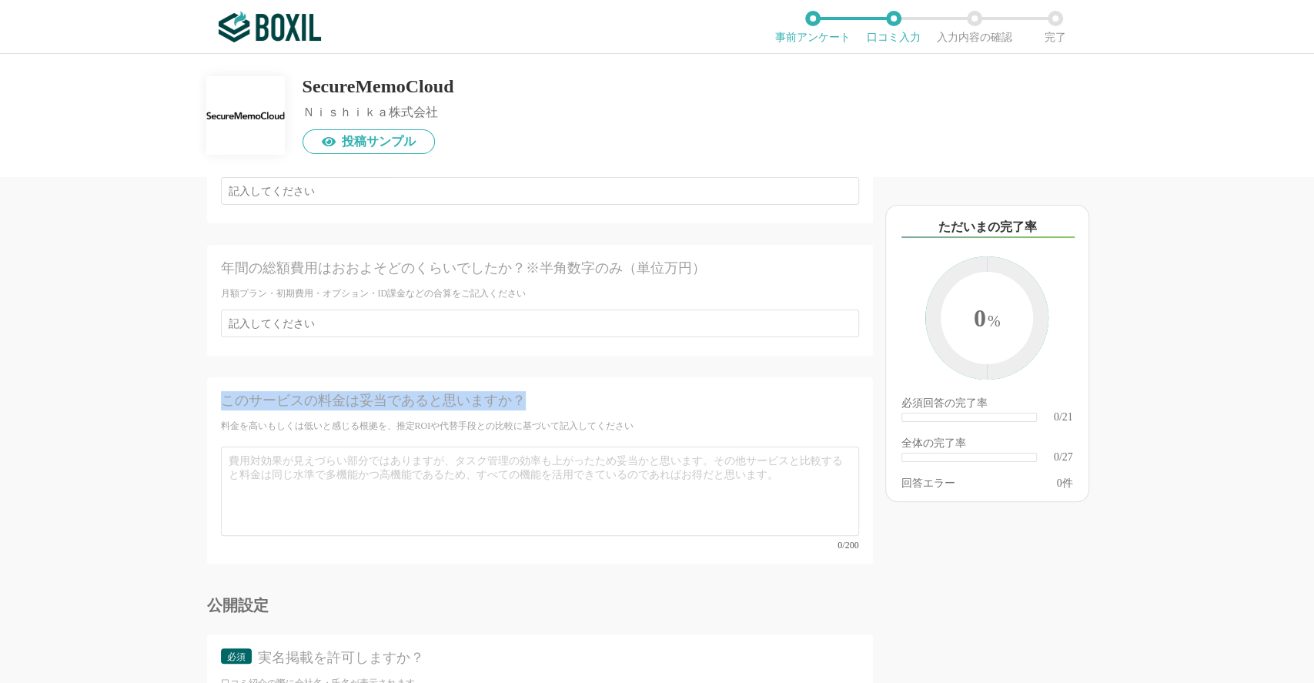
drag, startPoint x: 570, startPoint y: 362, endPoint x: 222, endPoint y: 378, distance: 348.4
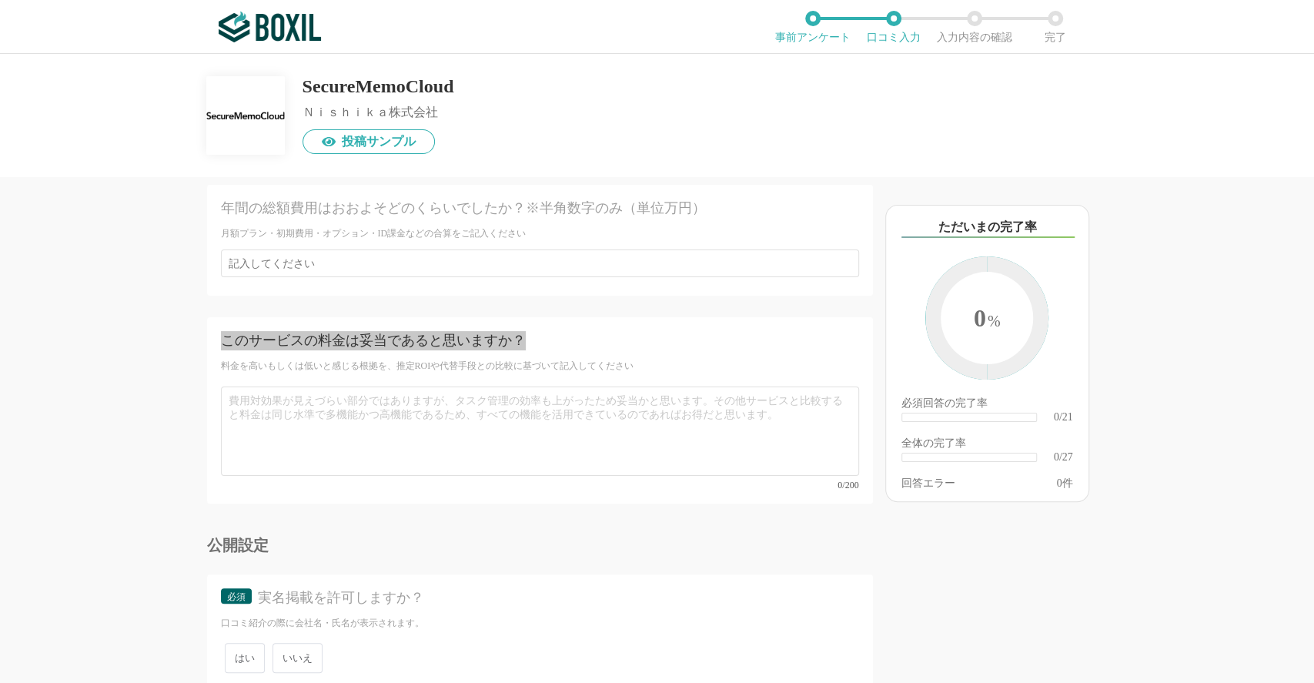
scroll to position [4047, 0]
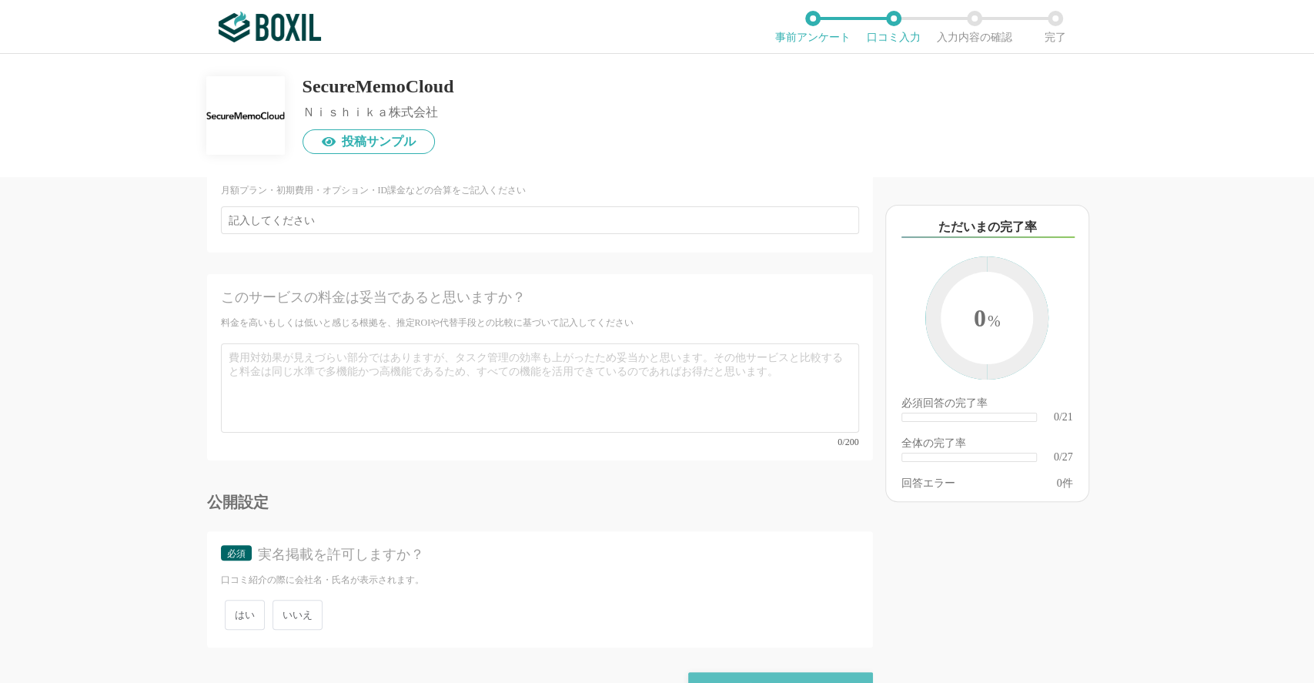
click at [720, 672] on div "確認画面に進む" at bounding box center [780, 689] width 185 height 34
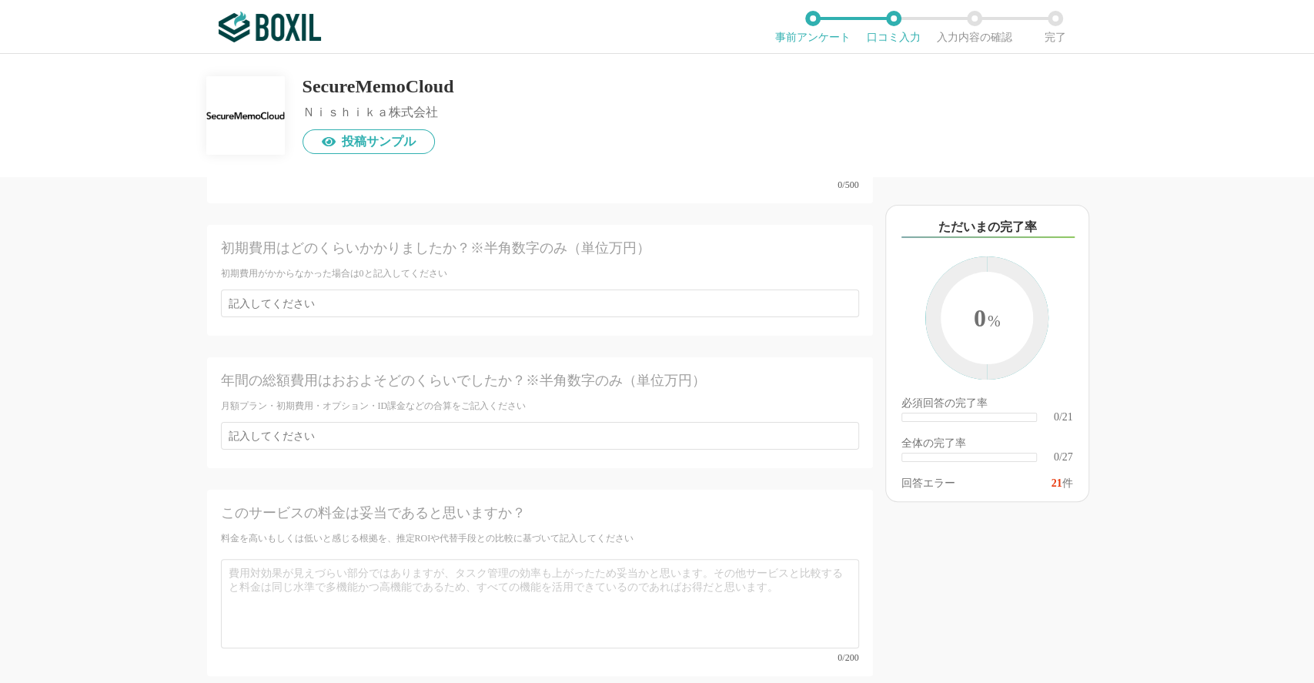
scroll to position [233, 0]
